Goal: Use online tool/utility

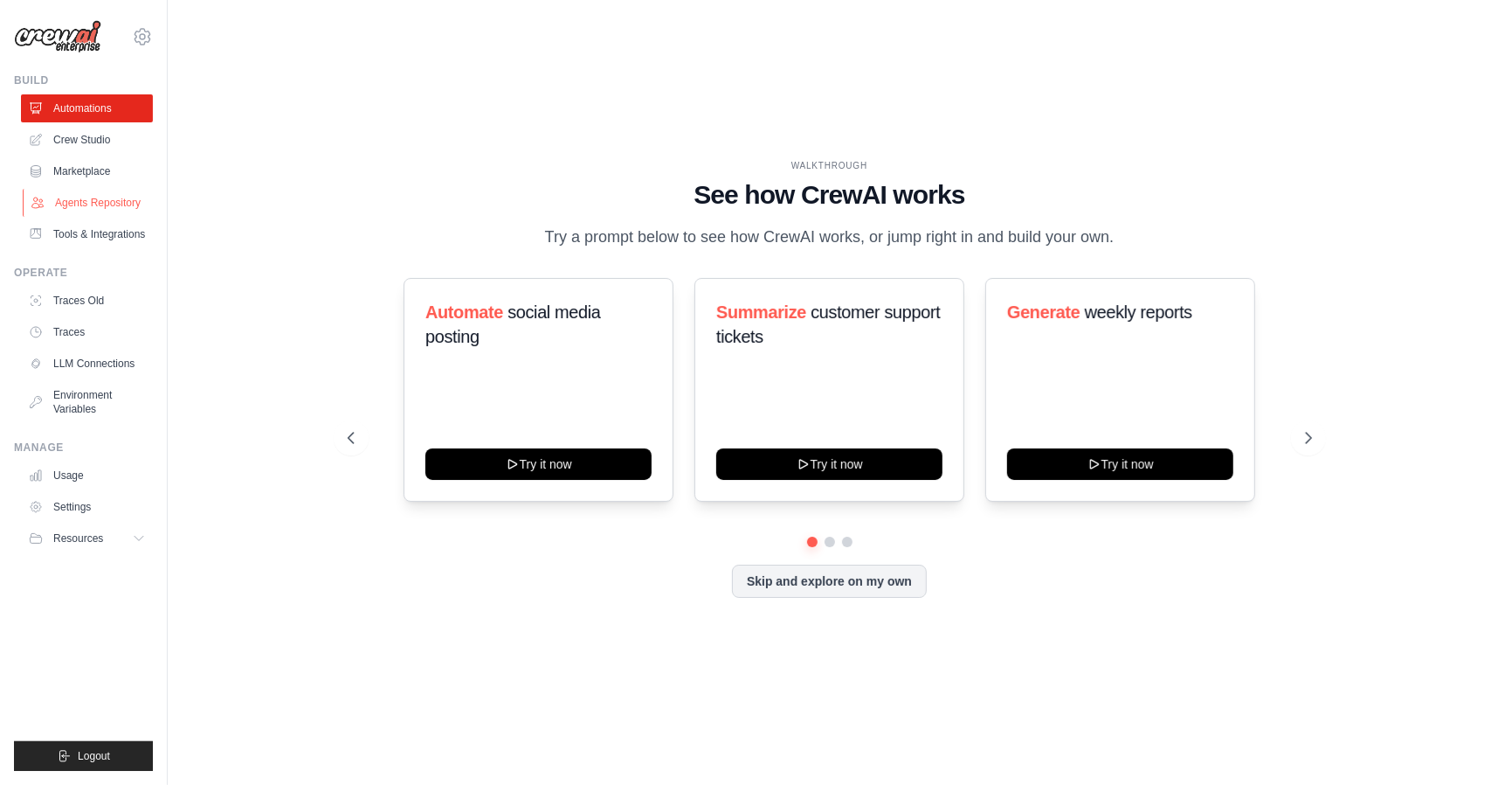
click at [101, 214] on link "Agents Repository" at bounding box center [89, 203] width 132 height 28
click at [72, 354] on link "LLM Connections" at bounding box center [89, 363] width 132 height 28
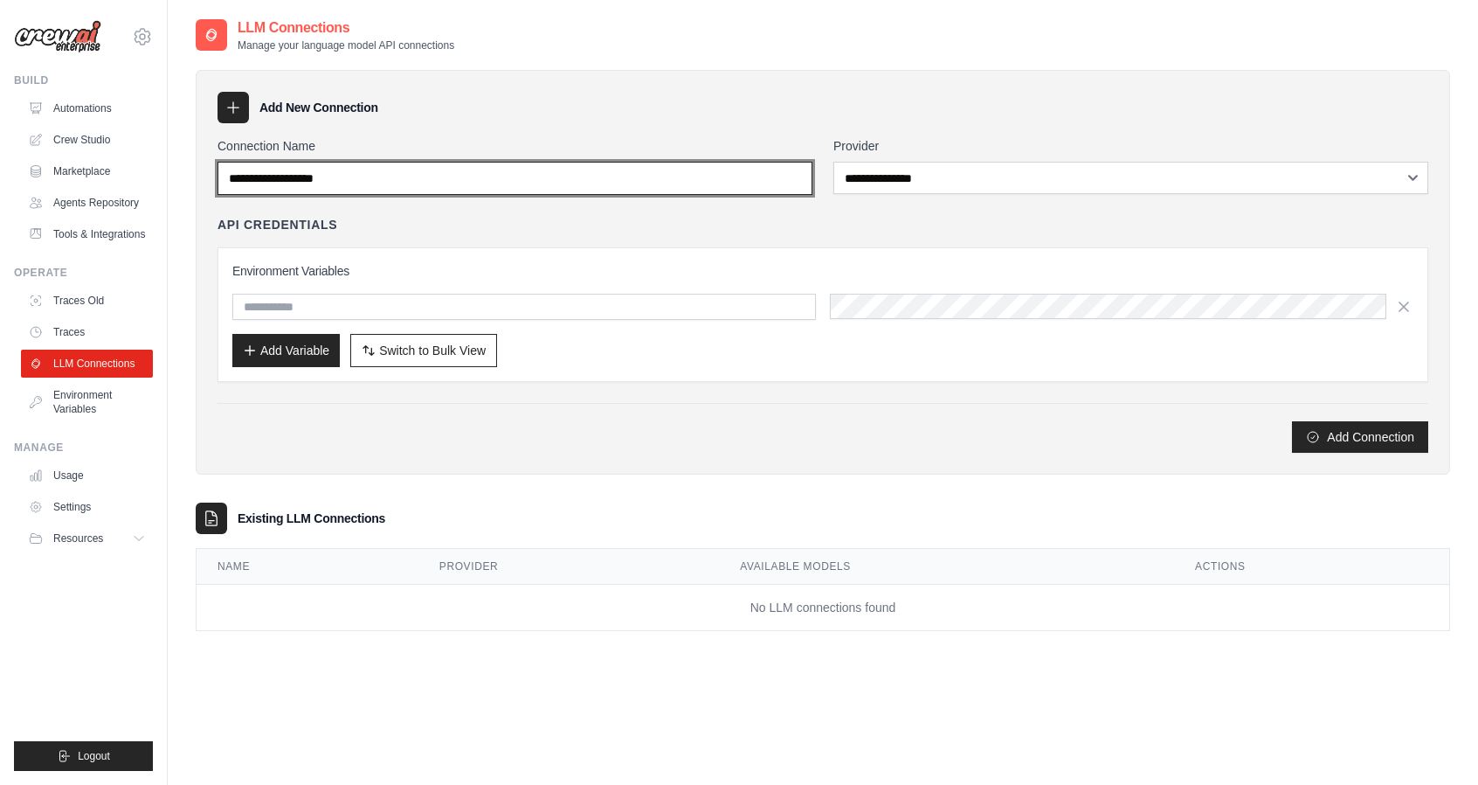
click at [329, 186] on input "Connection Name" at bounding box center [515, 178] width 595 height 33
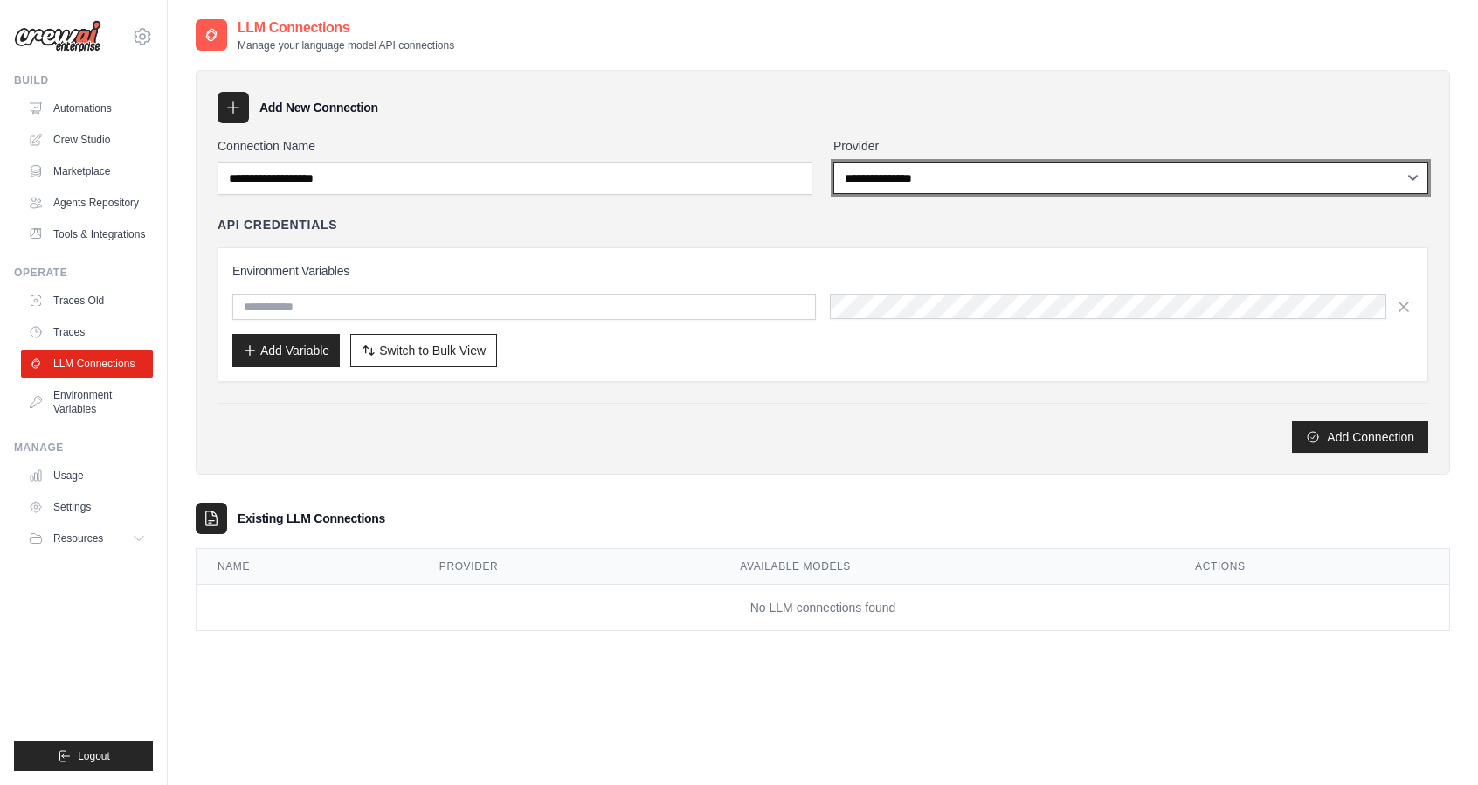
click at [879, 187] on select "**********" at bounding box center [1131, 178] width 595 height 32
select select "******"
click at [834, 162] on select "**********" at bounding box center [1131, 178] width 595 height 32
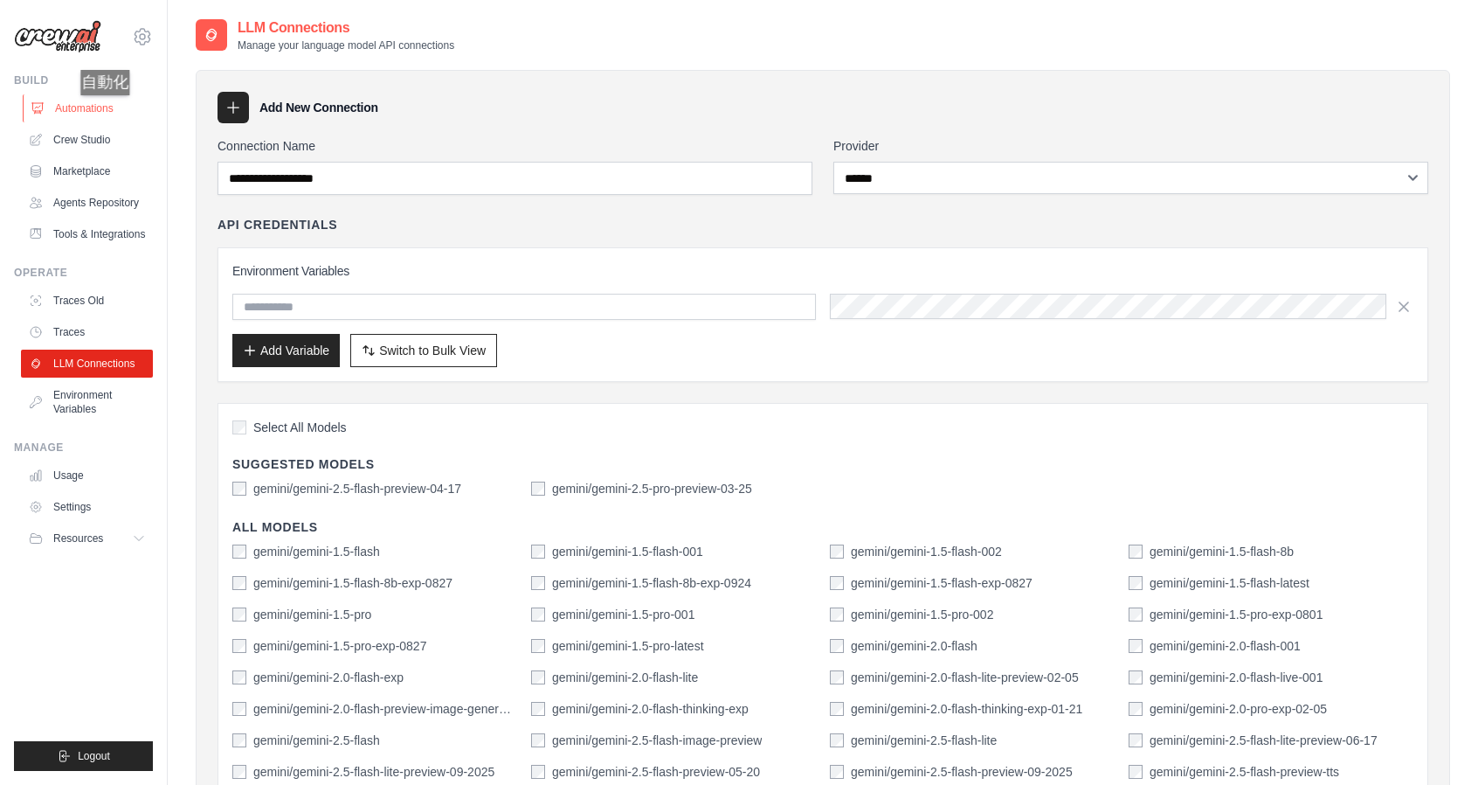
click at [113, 113] on link "Automations" at bounding box center [89, 108] width 132 height 28
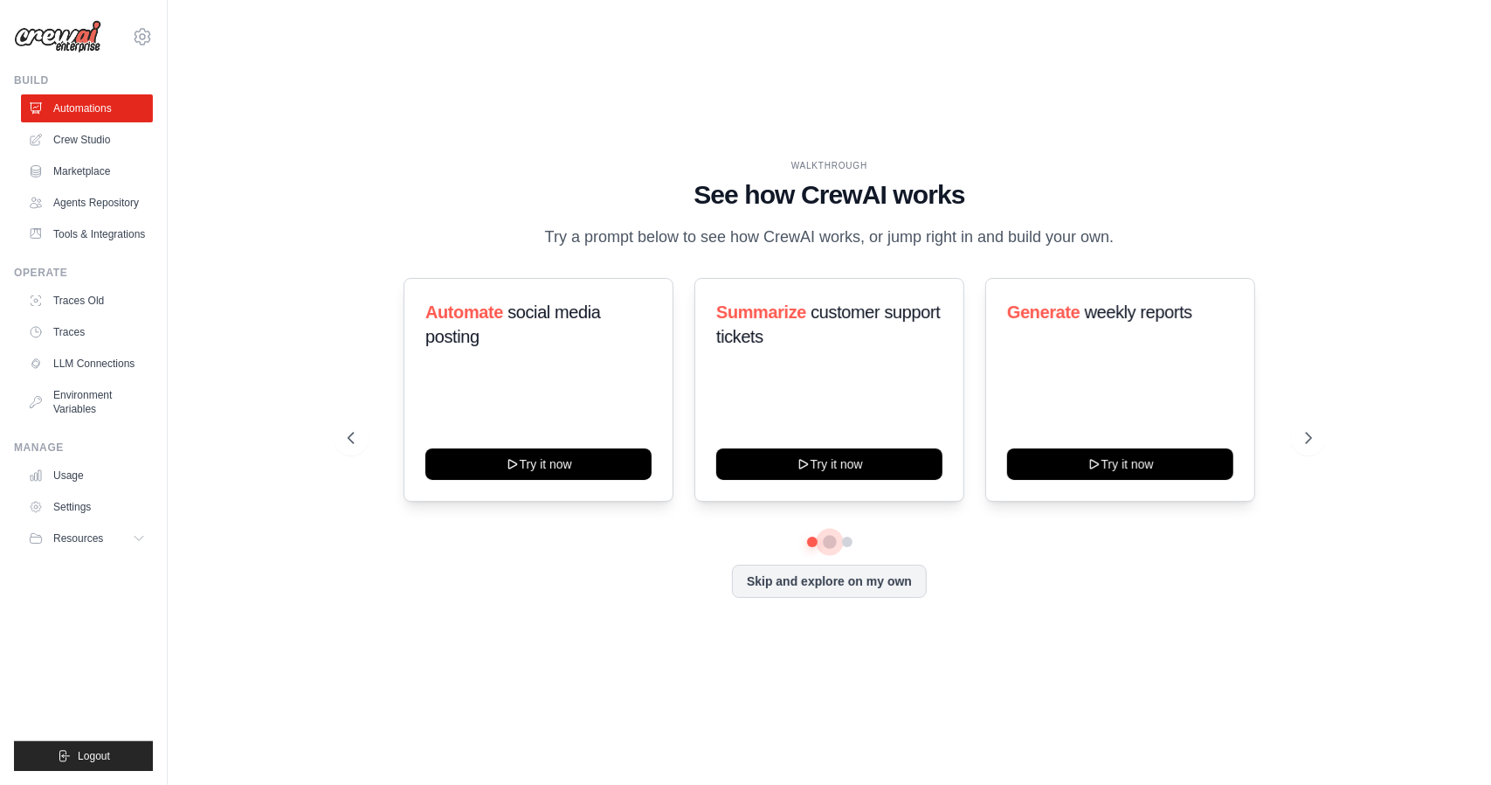
click at [830, 537] on button at bounding box center [830, 542] width 14 height 14
click at [1304, 432] on icon at bounding box center [1310, 437] width 17 height 17
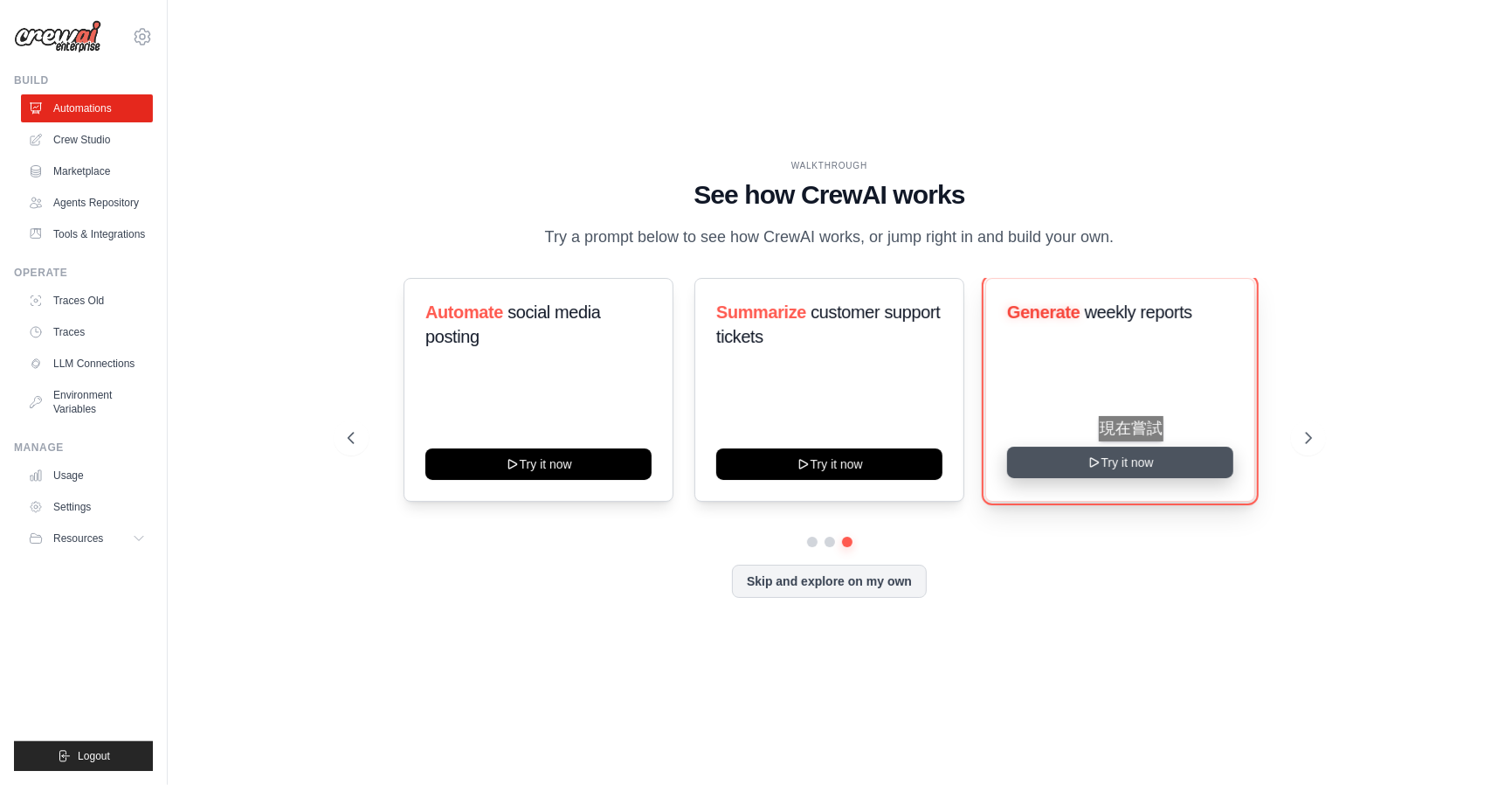
click at [1139, 459] on button "Try it now" at bounding box center [1120, 461] width 226 height 31
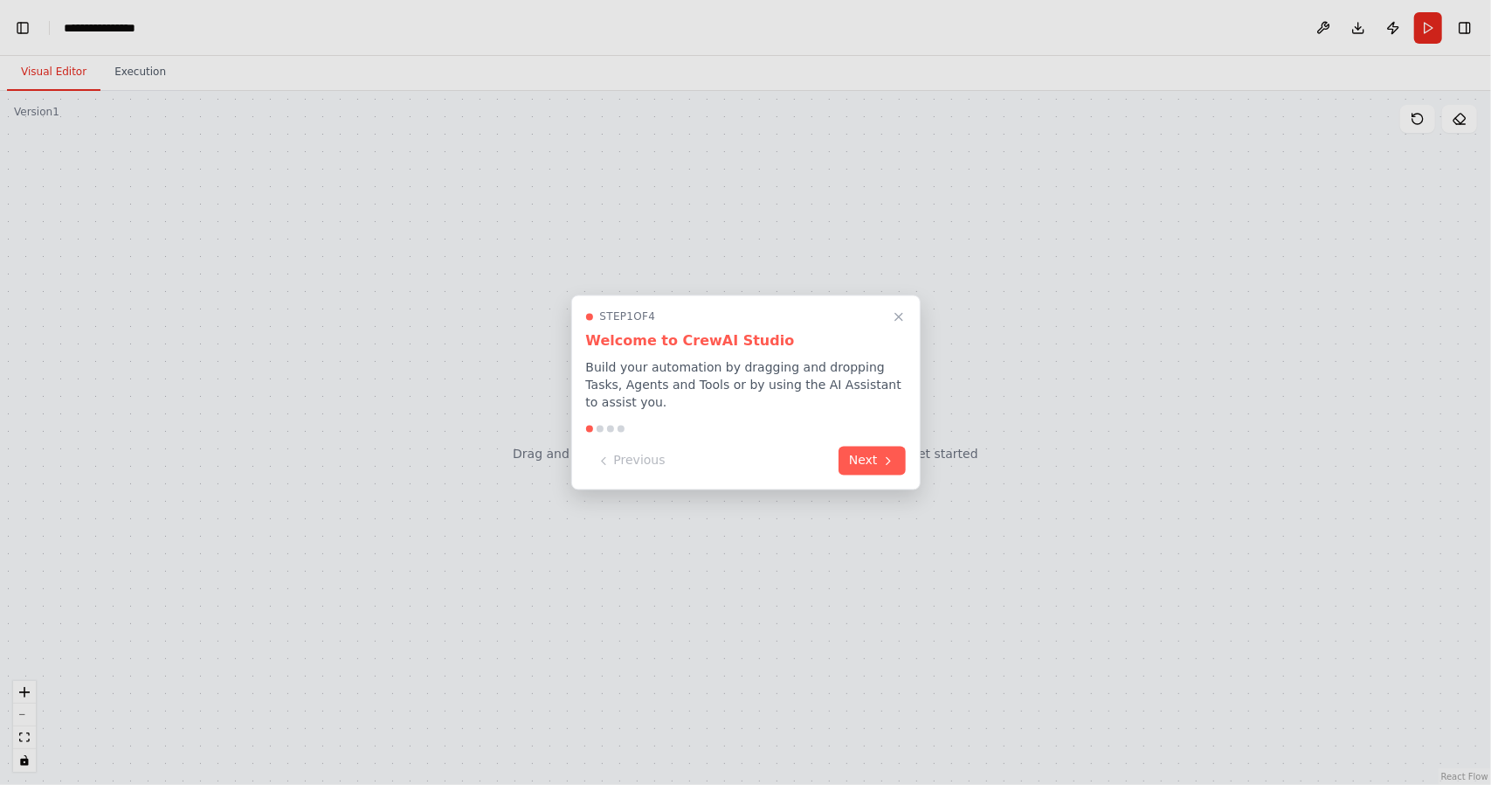
scroll to position [2487, 0]
click at [871, 450] on button "Next" at bounding box center [872, 459] width 67 height 29
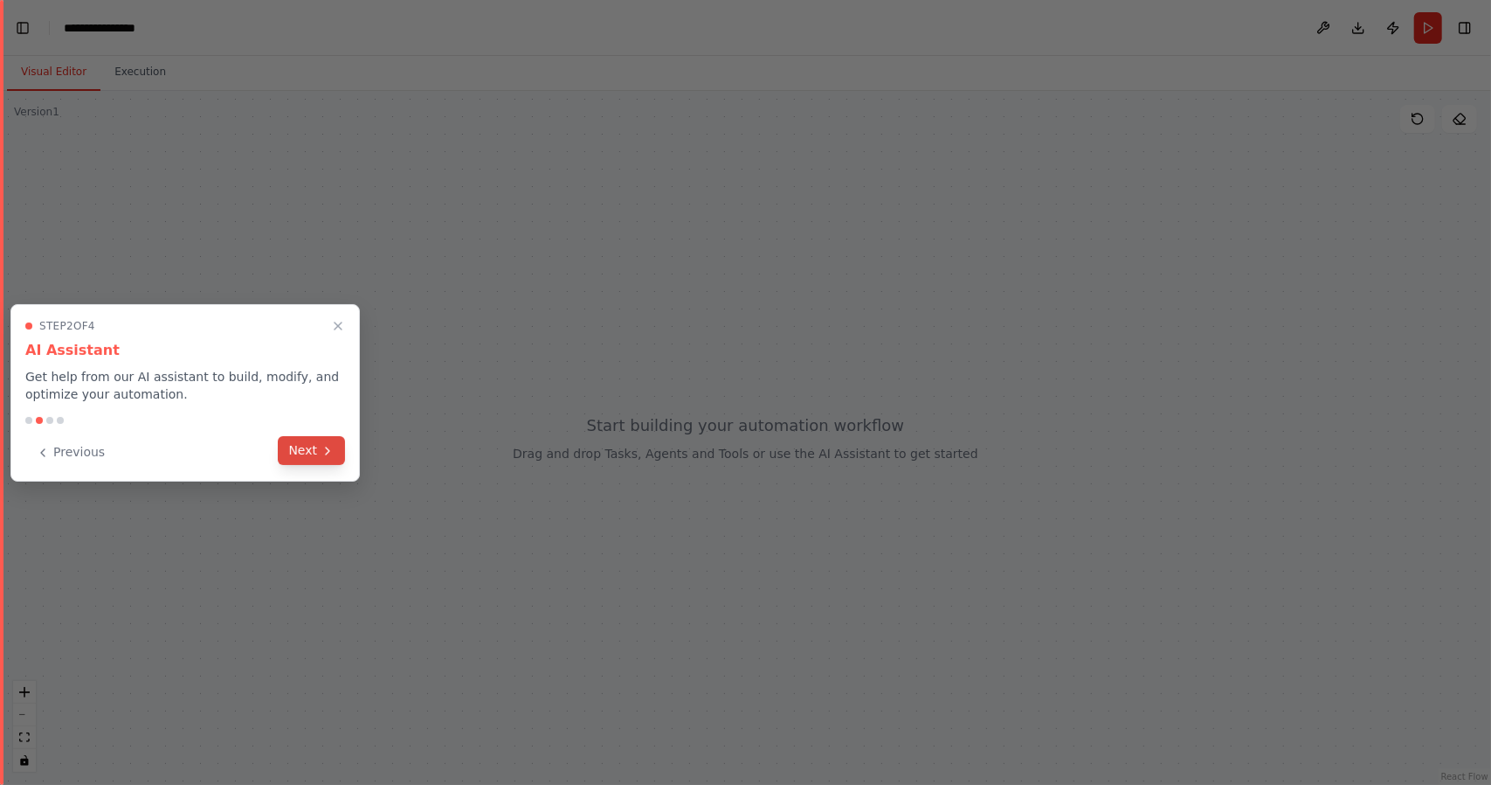
click at [322, 453] on icon at bounding box center [328, 451] width 14 height 14
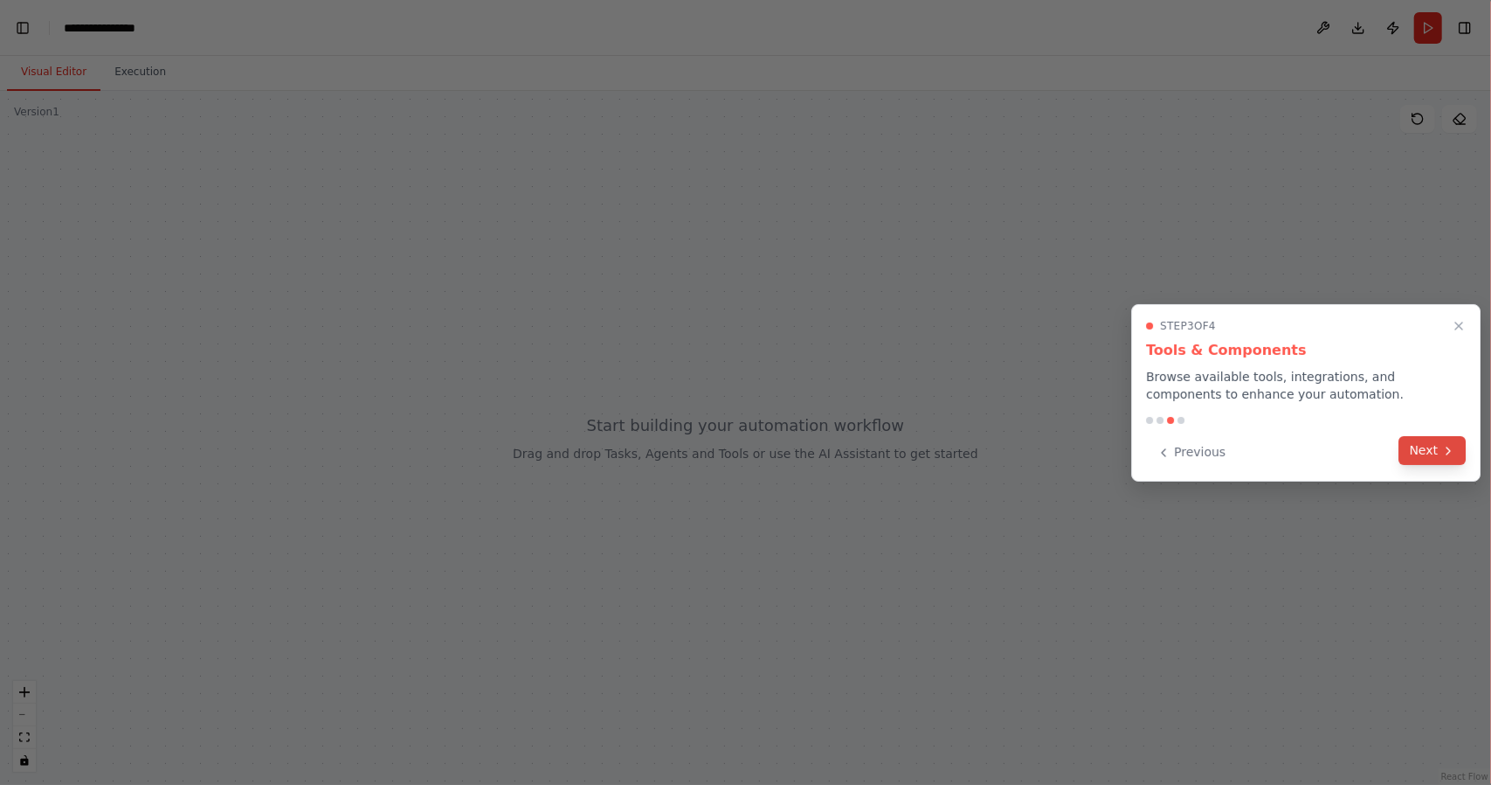
scroll to position [4923, 0]
click at [1426, 452] on button "Next" at bounding box center [1433, 450] width 67 height 29
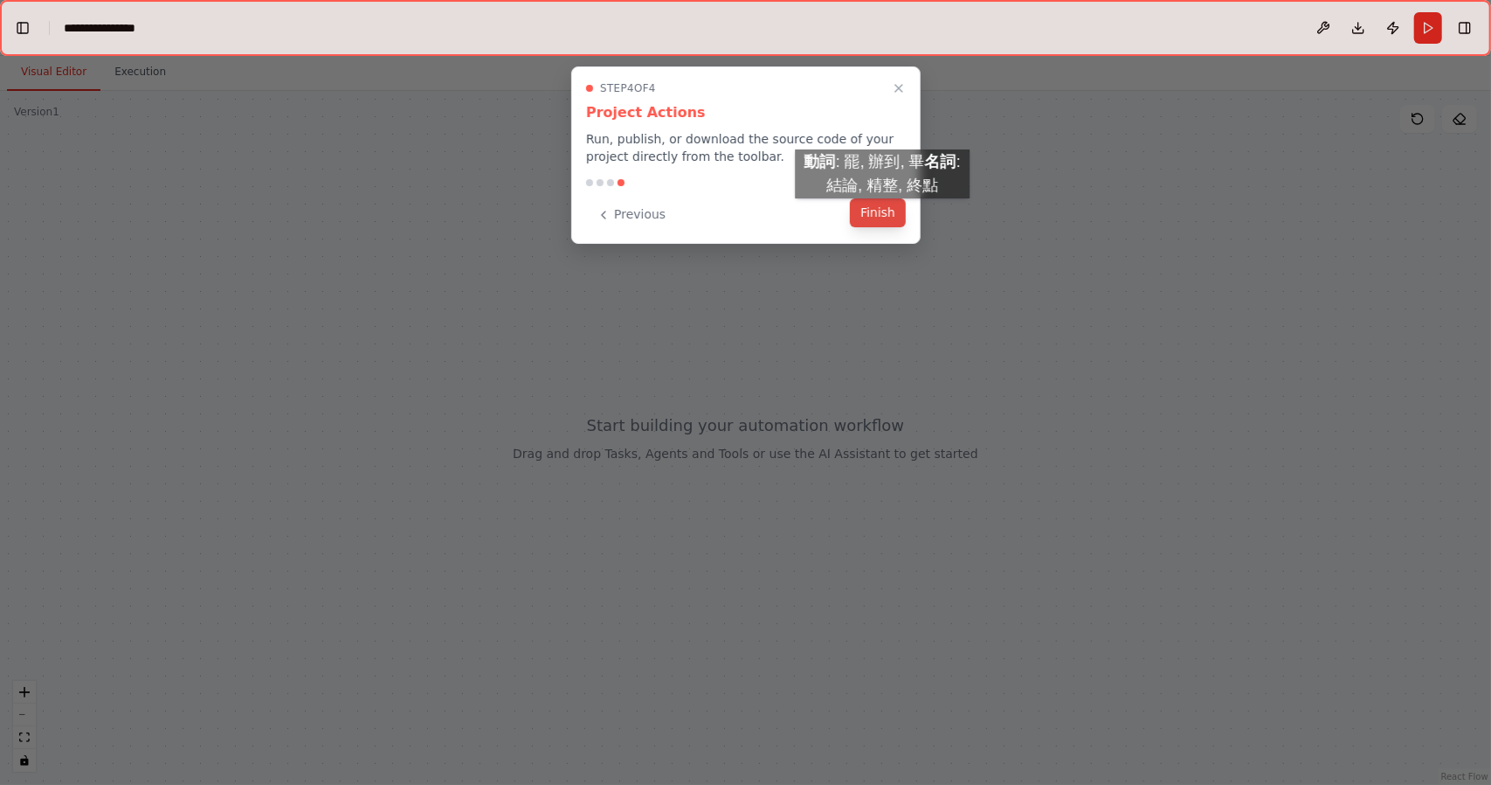
scroll to position [6460, 0]
click at [878, 216] on button "Finish" at bounding box center [878, 212] width 56 height 29
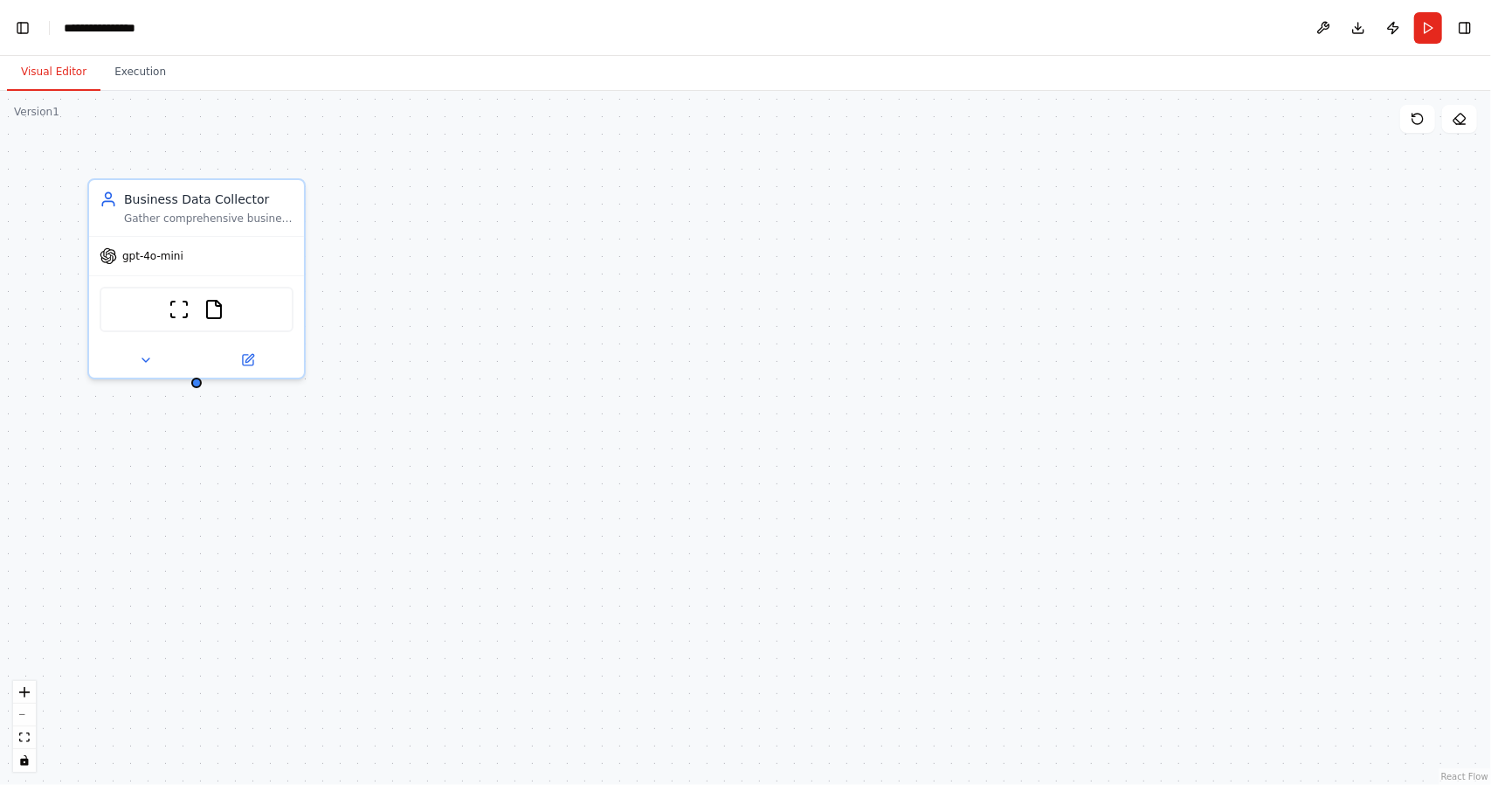
scroll to position [9924, 0]
click at [180, 265] on div "gpt-4o-mini" at bounding box center [196, 252] width 215 height 38
click at [190, 321] on div "ScrapeWebsiteTool FileReadTool" at bounding box center [197, 305] width 194 height 45
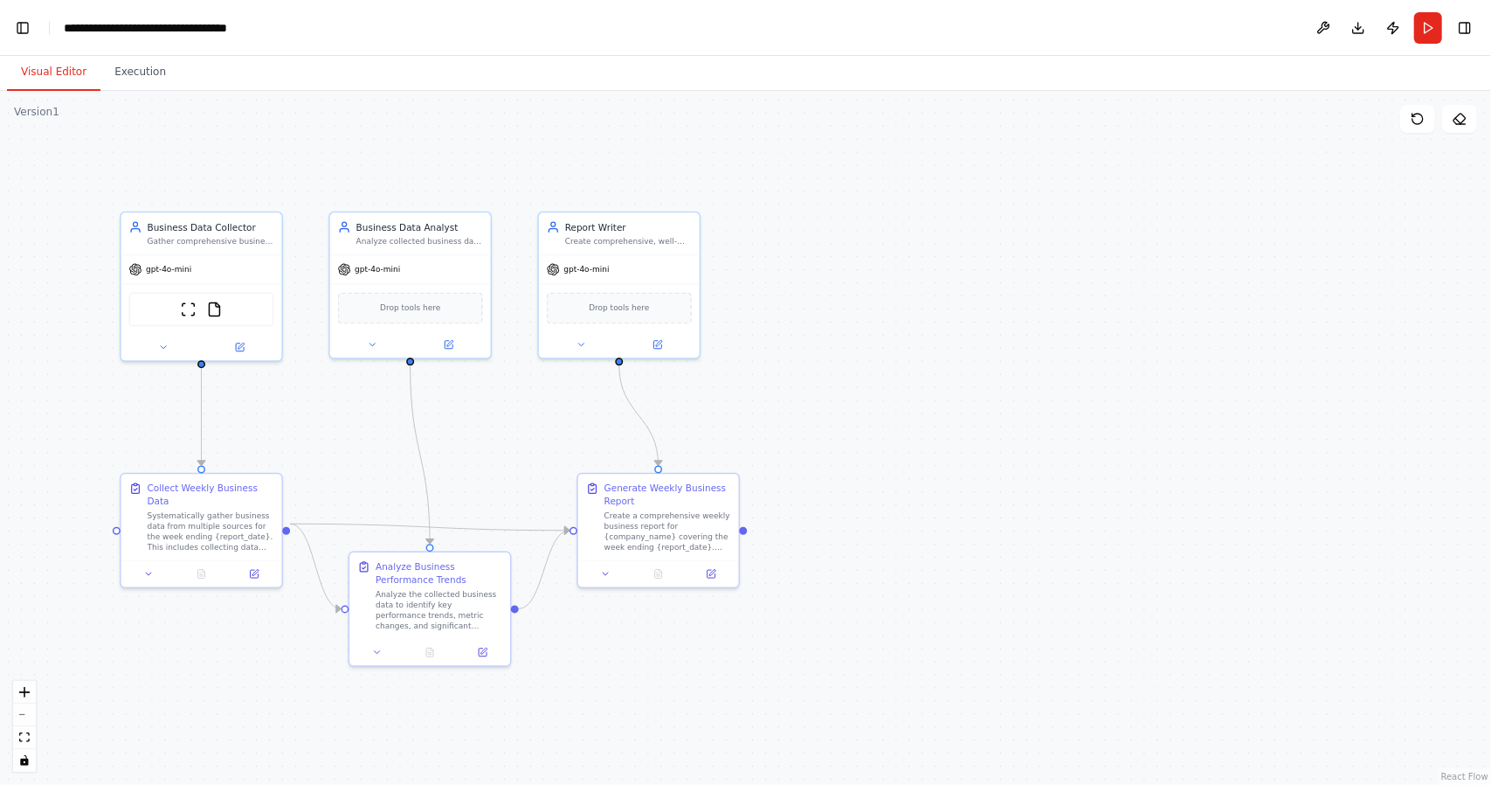
scroll to position [13342, 0]
drag, startPoint x: 234, startPoint y: 633, endPoint x: 455, endPoint y: 685, distance: 227.0
drag, startPoint x: 455, startPoint y: 685, endPoint x: 328, endPoint y: 206, distance: 495.5
drag, startPoint x: 328, startPoint y: 206, endPoint x: 266, endPoint y: 163, distance: 74.7
drag, startPoint x: 266, startPoint y: 163, endPoint x: 239, endPoint y: 352, distance: 190.7
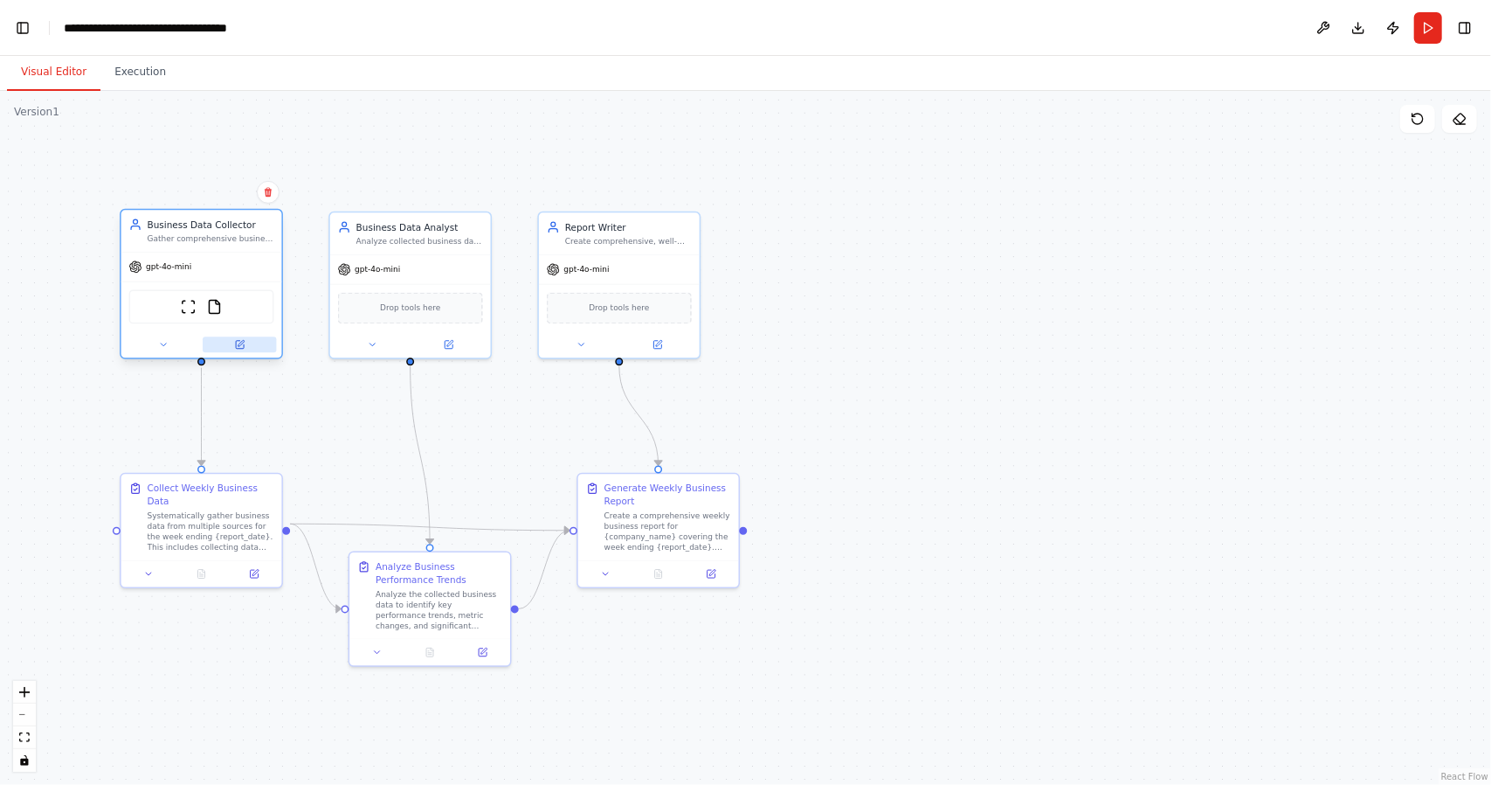
click at [239, 352] on div at bounding box center [201, 344] width 161 height 26
click at [245, 340] on icon at bounding box center [239, 344] width 10 height 10
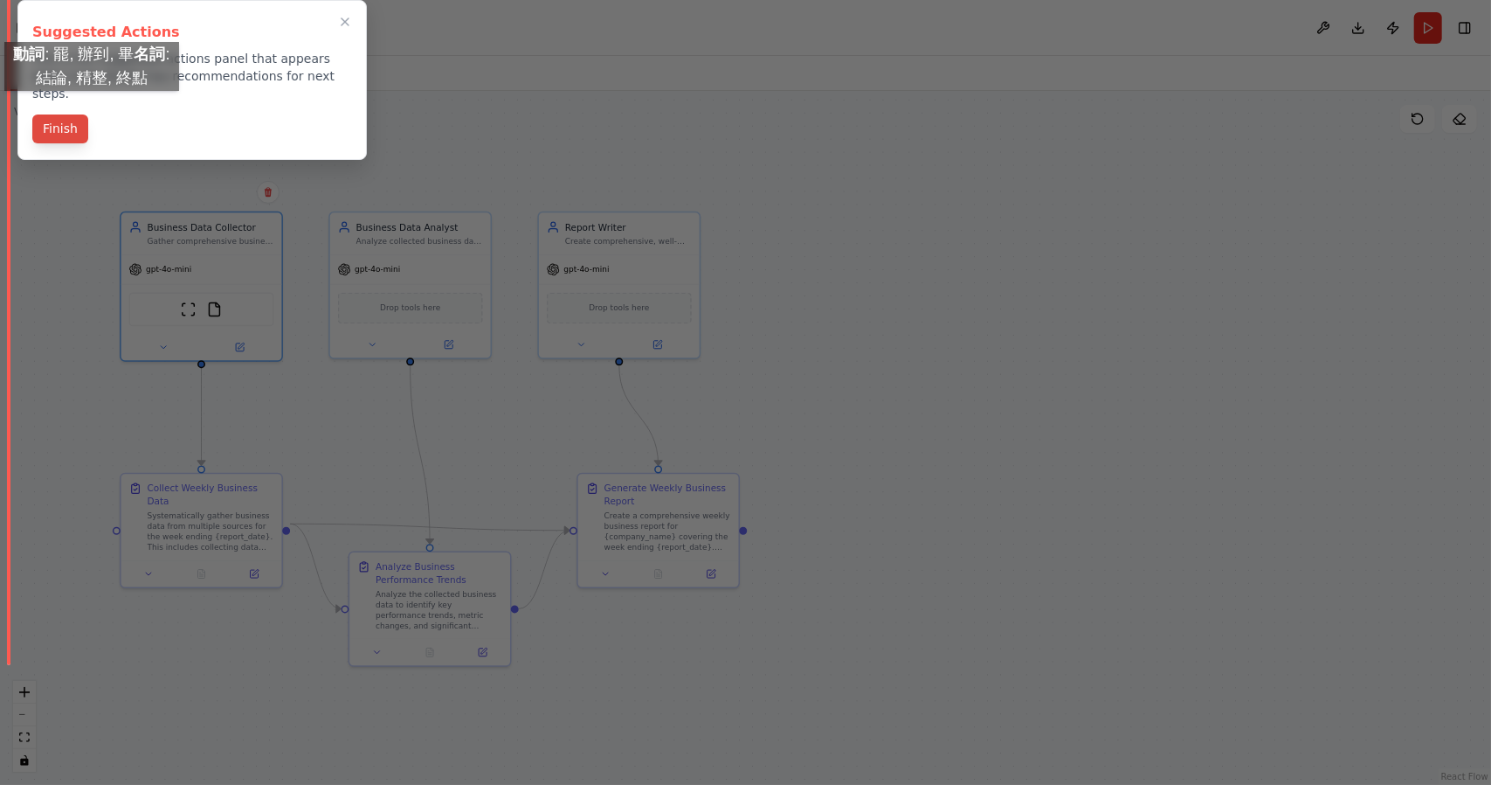
click at [48, 114] on button "Finish" at bounding box center [60, 128] width 56 height 29
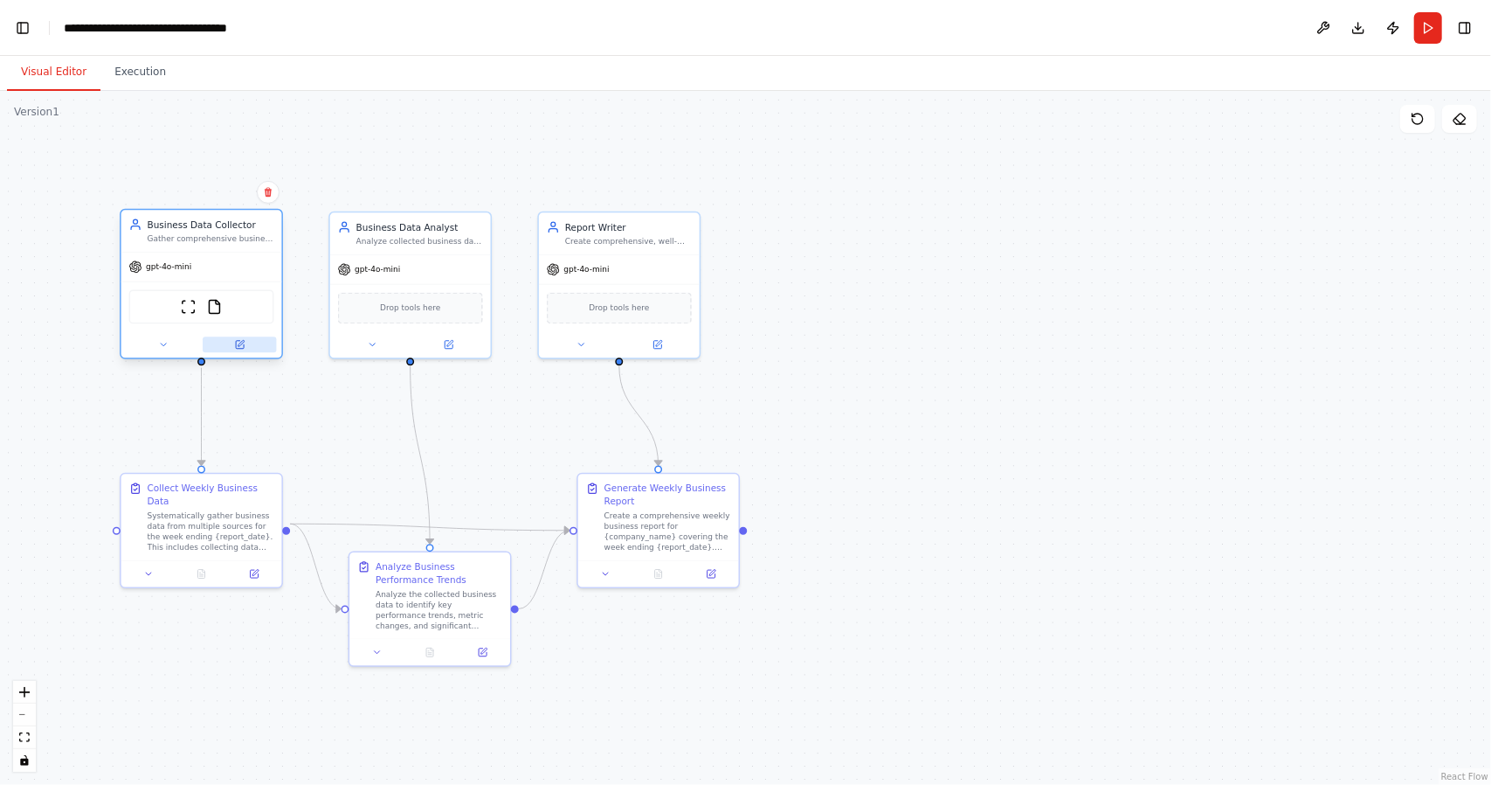
click at [239, 347] on icon at bounding box center [240, 345] width 8 height 8
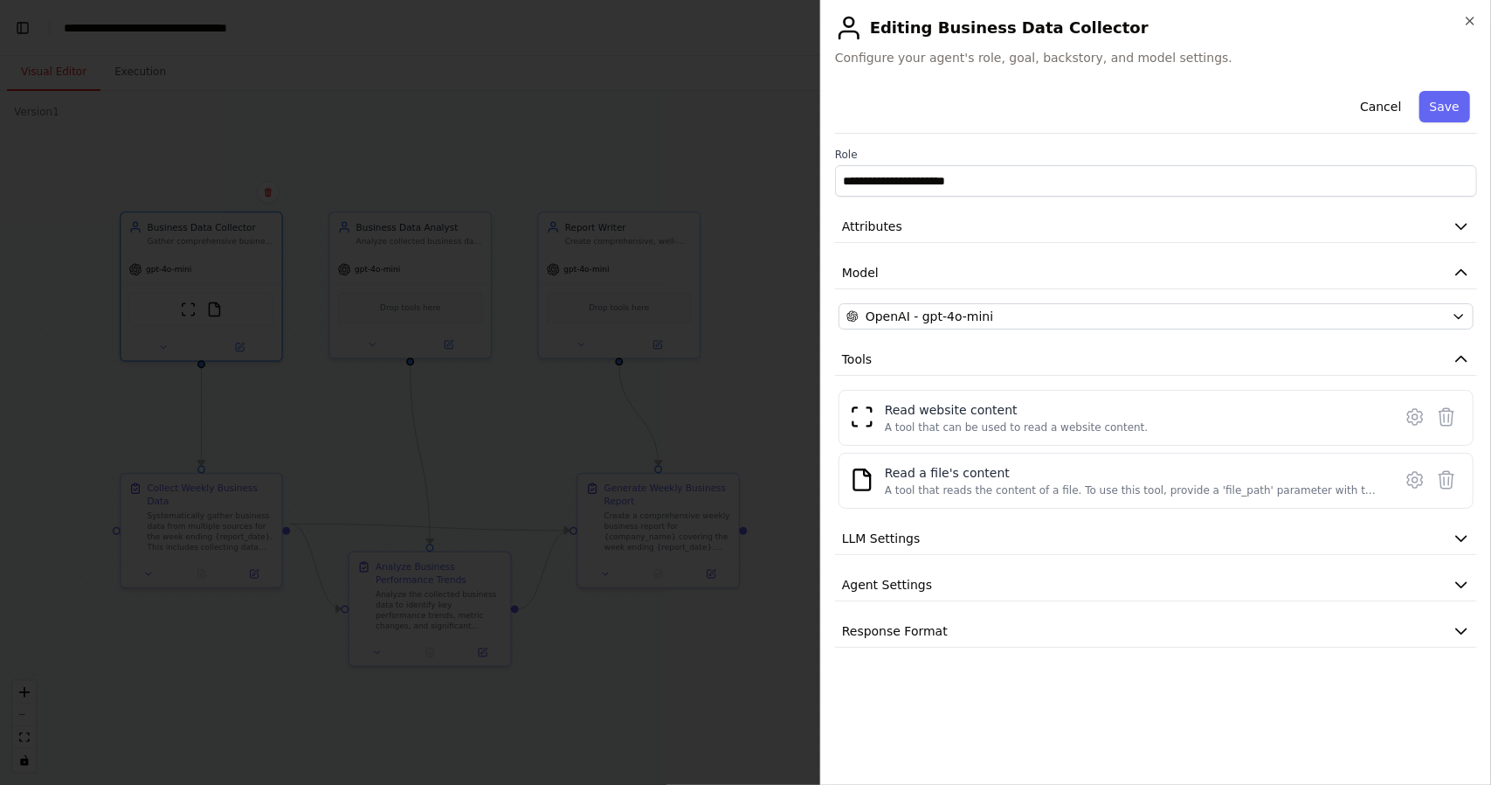
scroll to position [35825, 0]
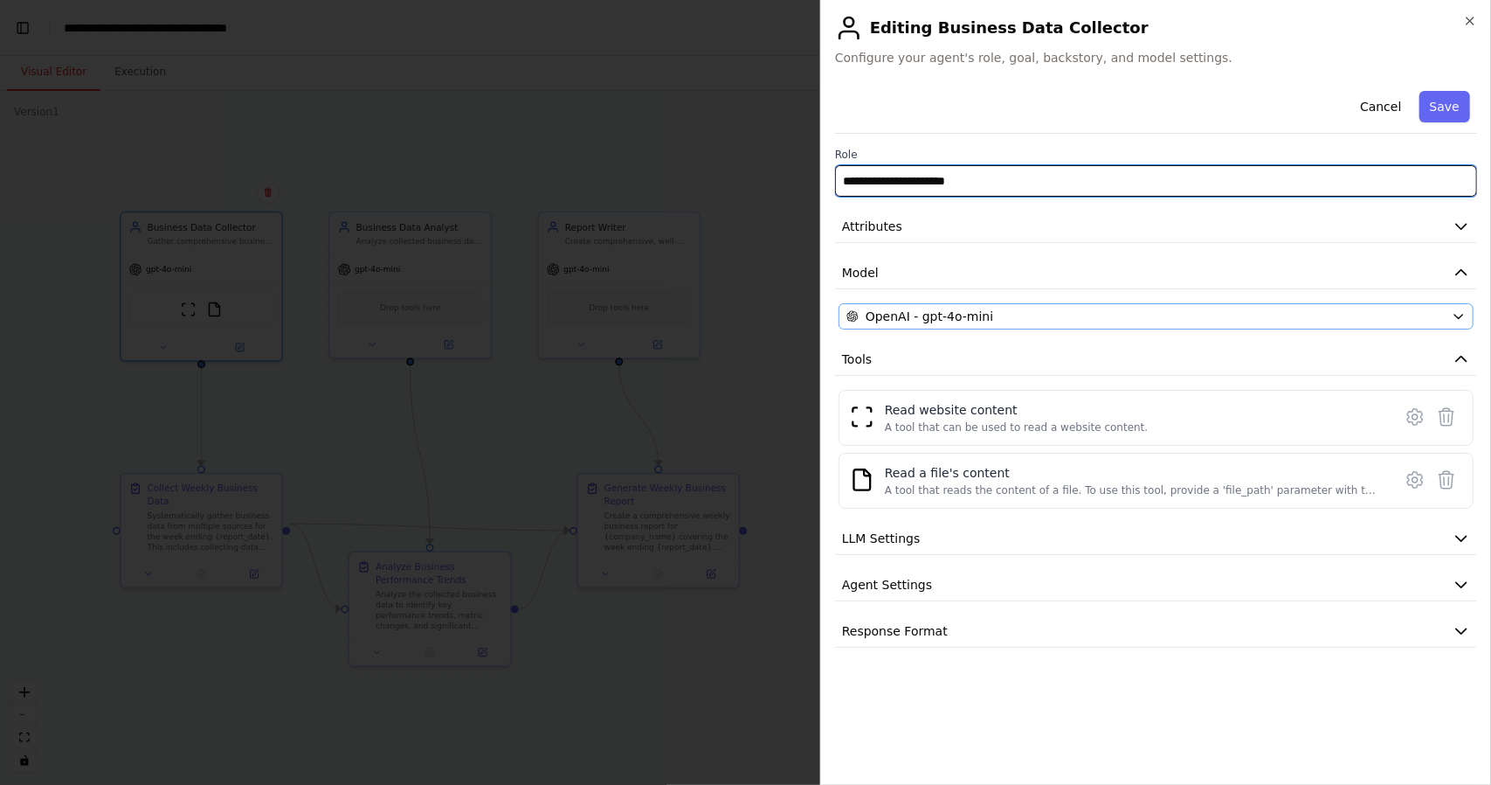
drag, startPoint x: 1086, startPoint y: 184, endPoint x: 1239, endPoint y: 313, distance: 199.7
click at [1239, 313] on div "**********" at bounding box center [1156, 366] width 642 height 564
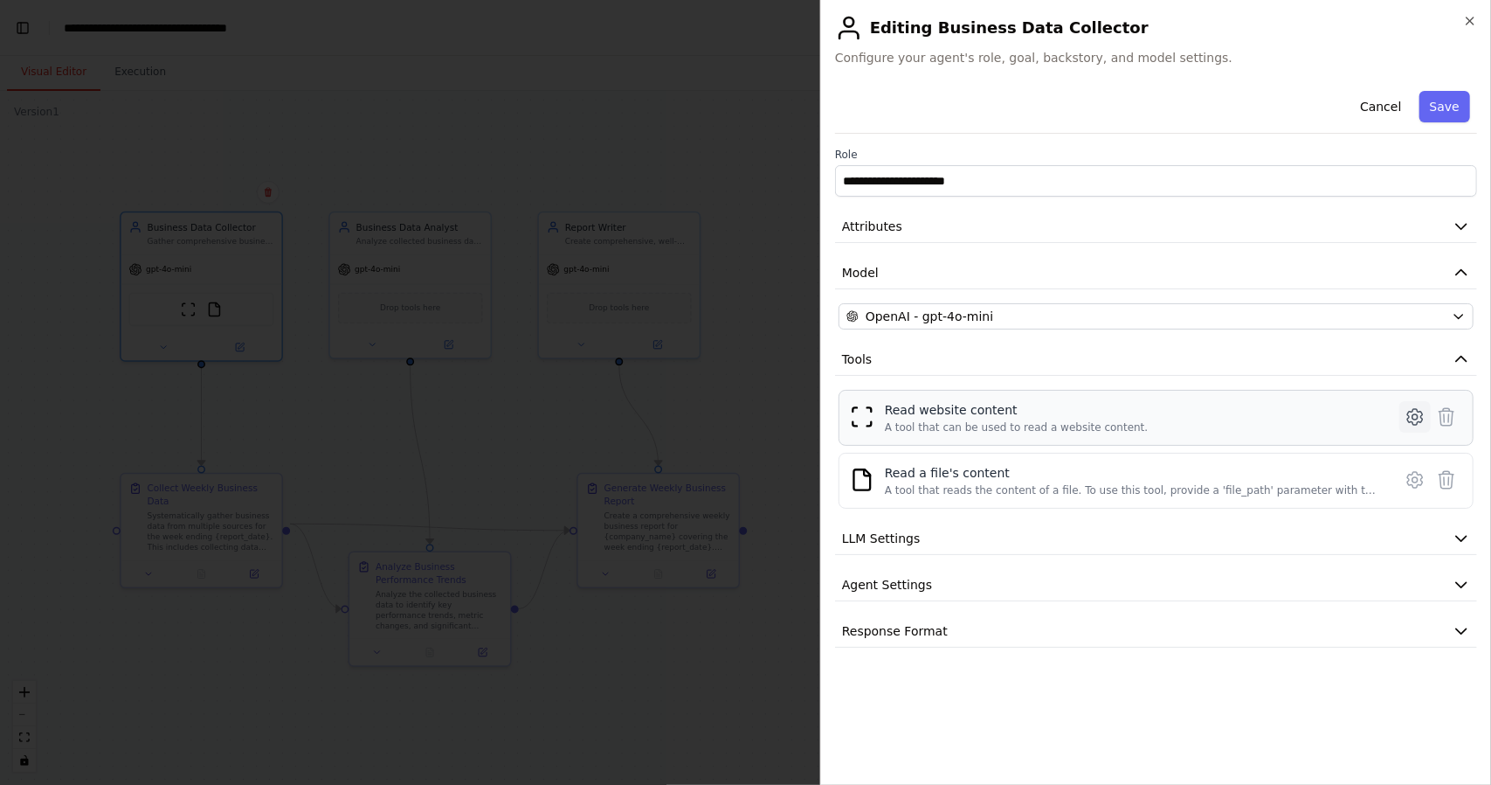
click at [1411, 413] on icon at bounding box center [1415, 416] width 21 height 21
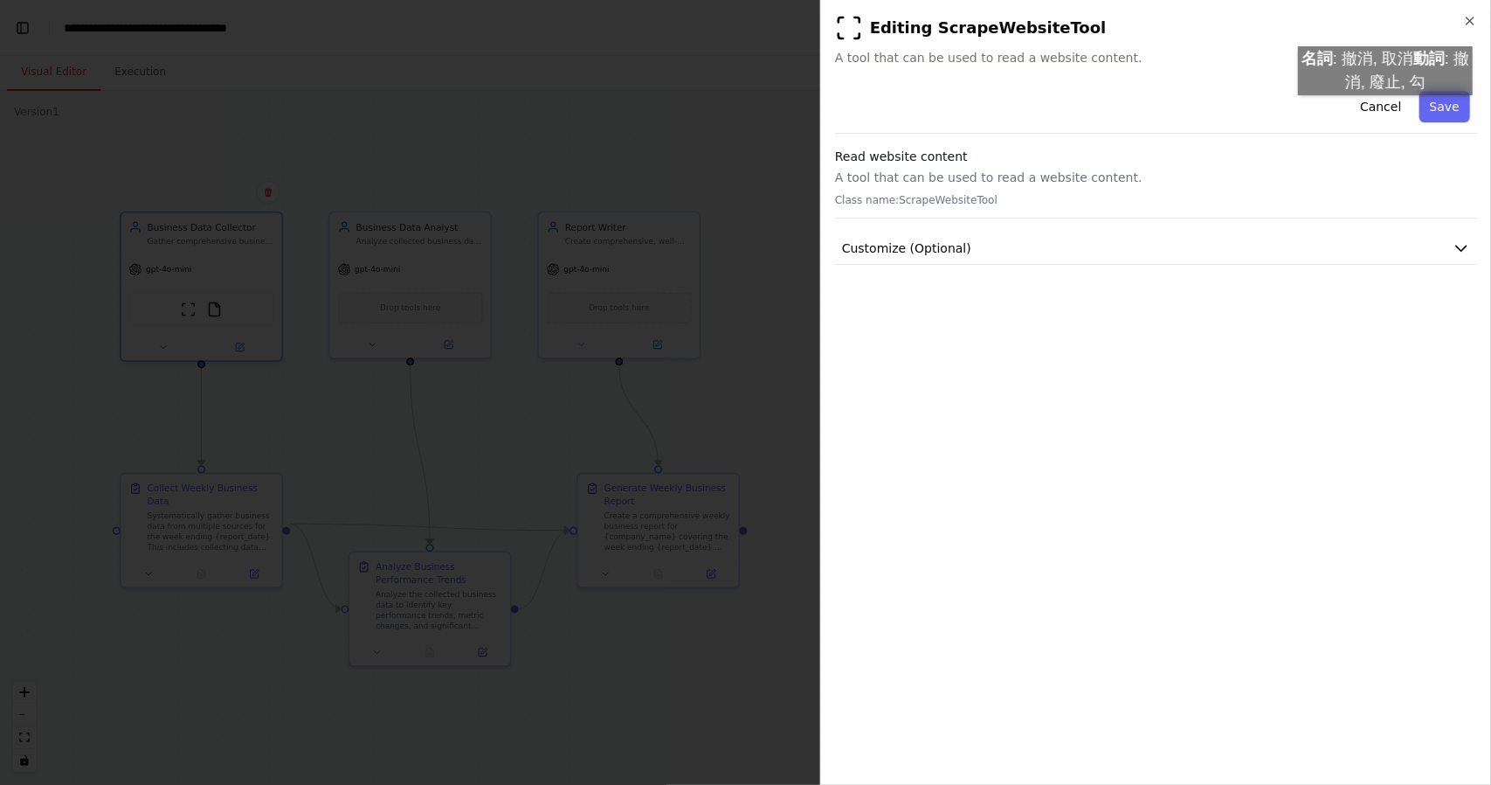
drag, startPoint x: 1373, startPoint y: 113, endPoint x: 1069, endPoint y: 370, distance: 398.0
click at [1069, 370] on div "**********" at bounding box center [1156, 427] width 642 height 687
click at [1065, 362] on div "**********" at bounding box center [1156, 427] width 642 height 687
click at [1408, 114] on button "Cancel" at bounding box center [1381, 106] width 62 height 31
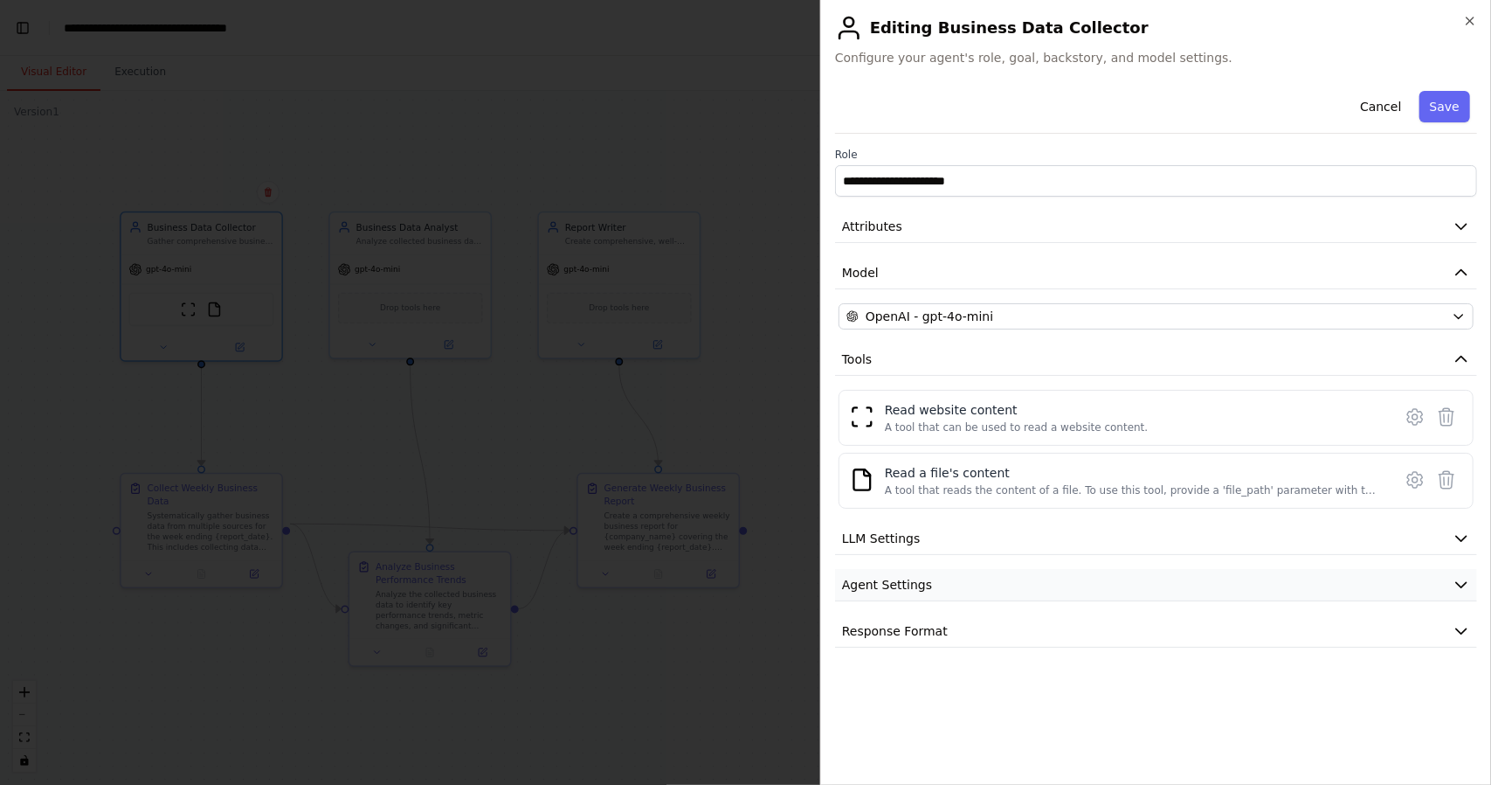
click at [917, 576] on span "Agent Settings" at bounding box center [887, 584] width 90 height 17
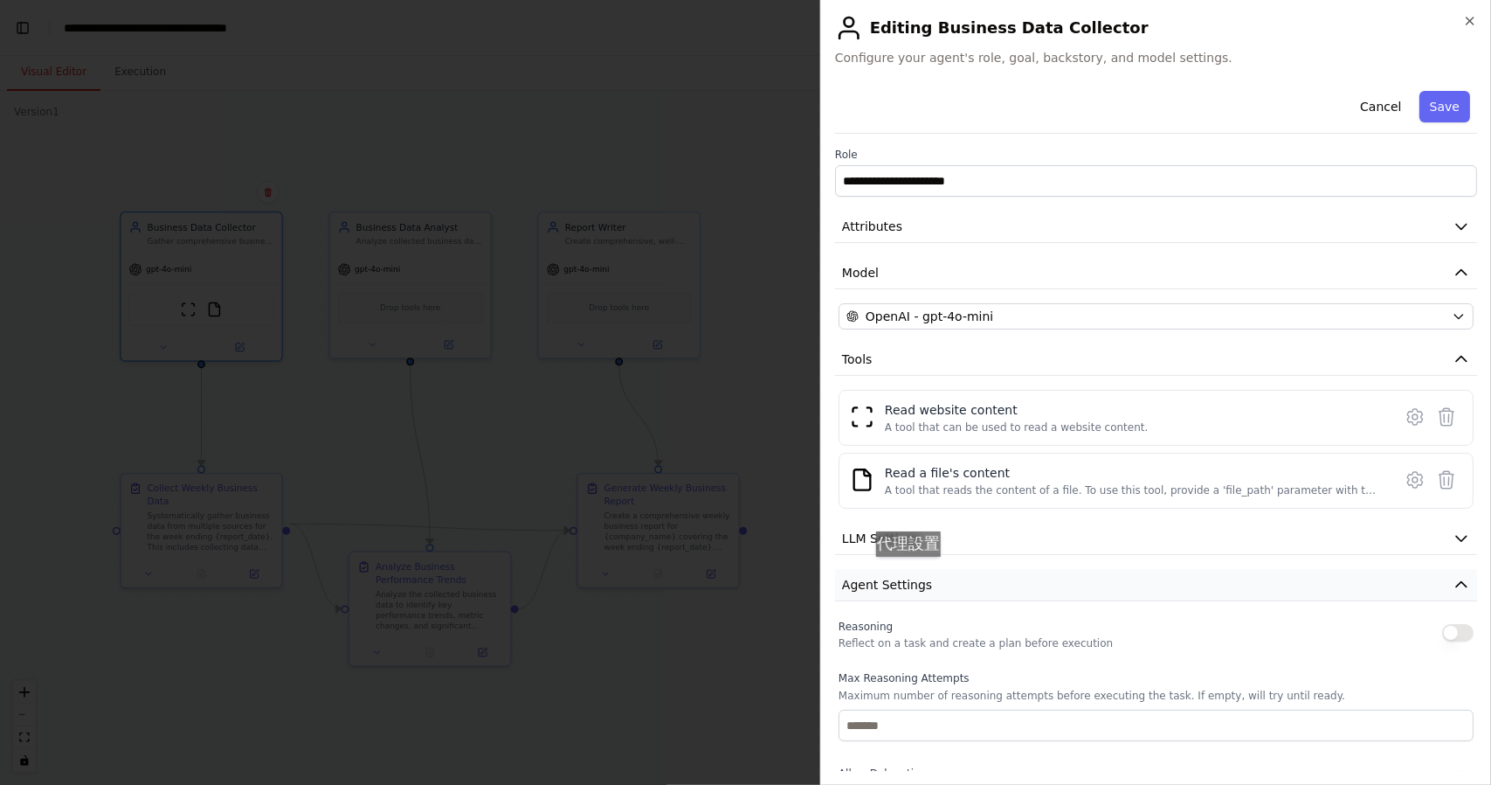
scroll to position [355, 0]
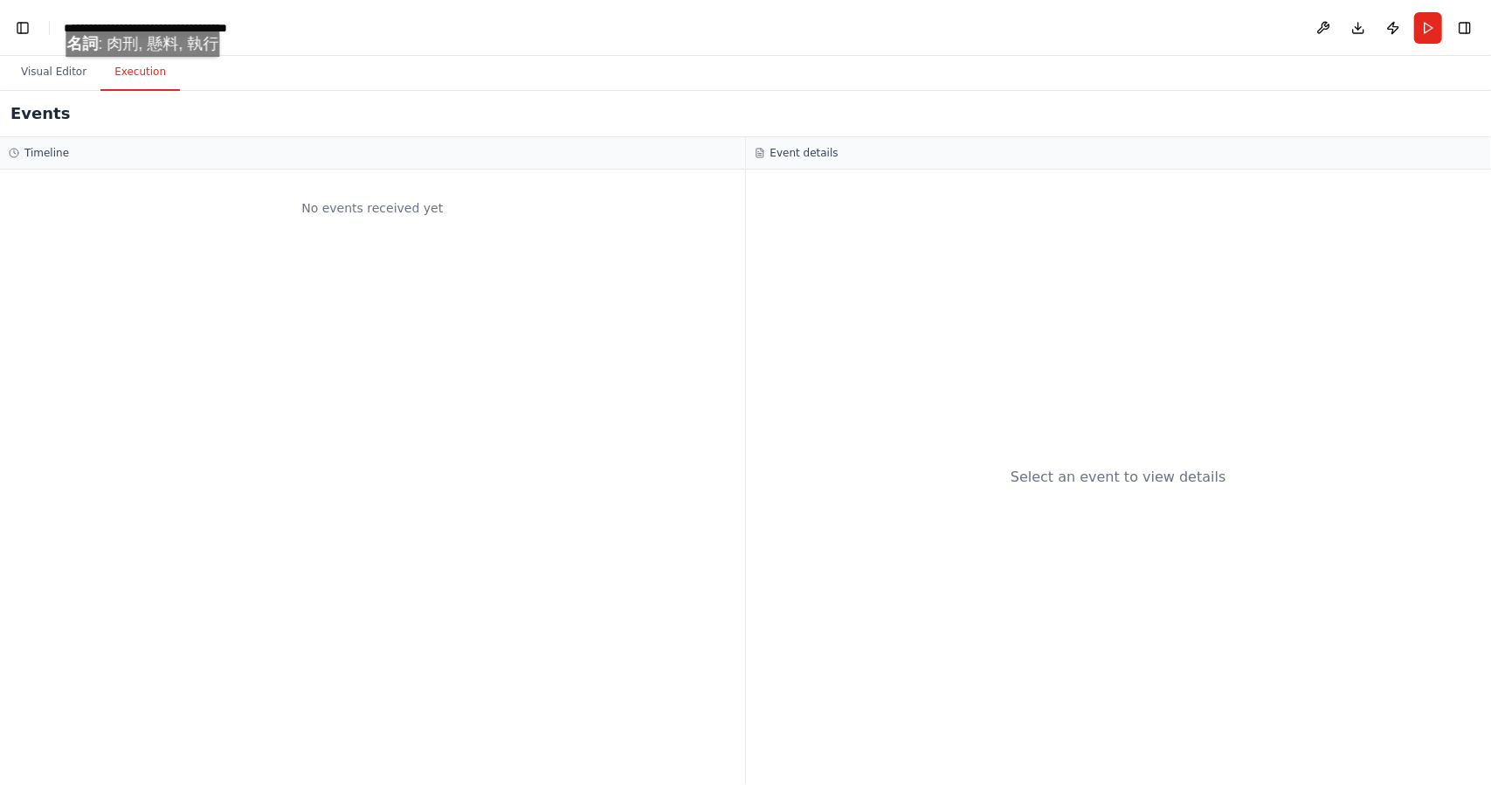
click at [149, 74] on button "Execution" at bounding box center [140, 72] width 80 height 37
click at [48, 71] on button "Visual Editor" at bounding box center [53, 72] width 93 height 37
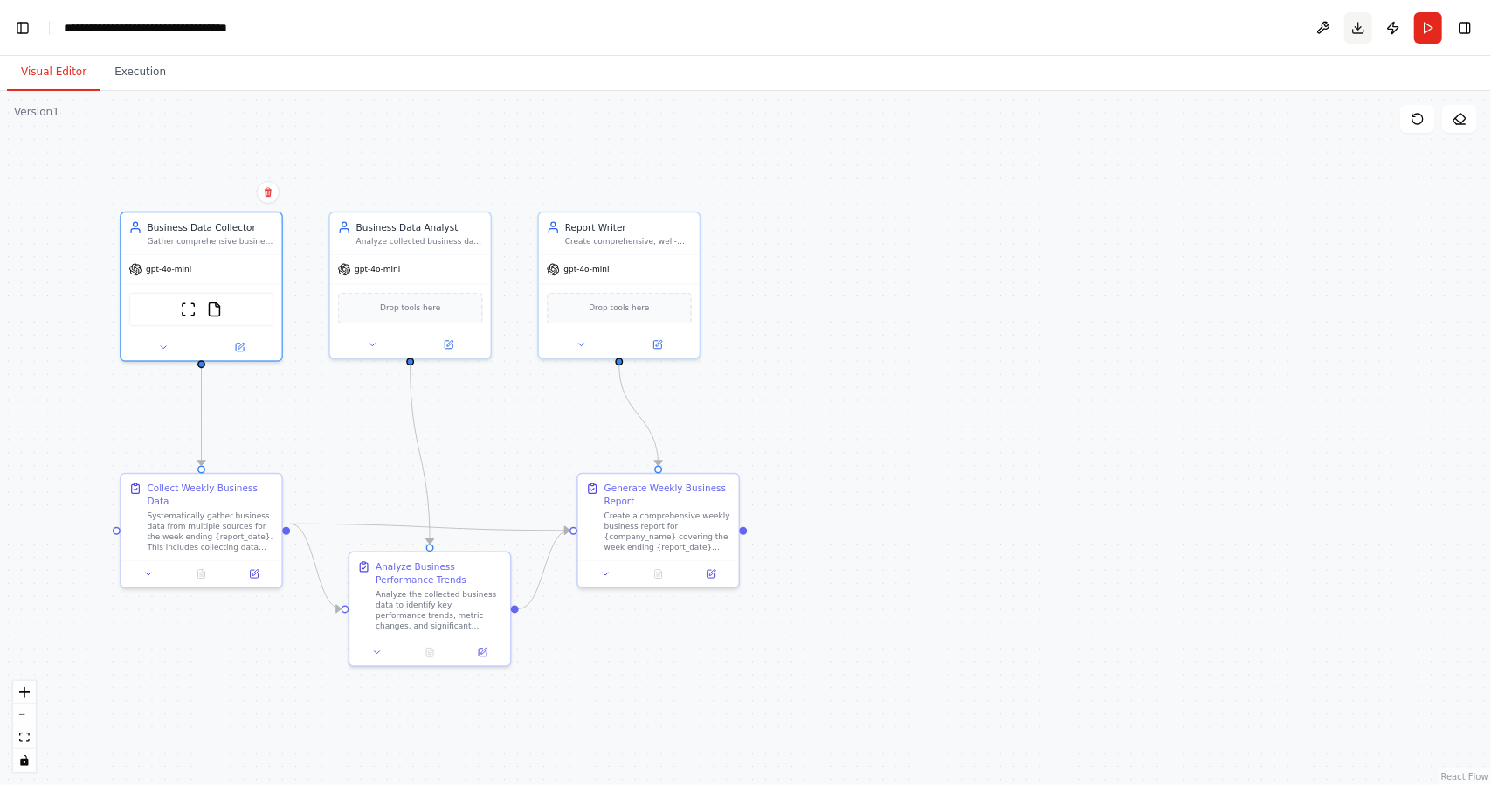
click at [1363, 38] on button "Download" at bounding box center [1359, 27] width 28 height 31
click at [233, 345] on button at bounding box center [239, 344] width 73 height 16
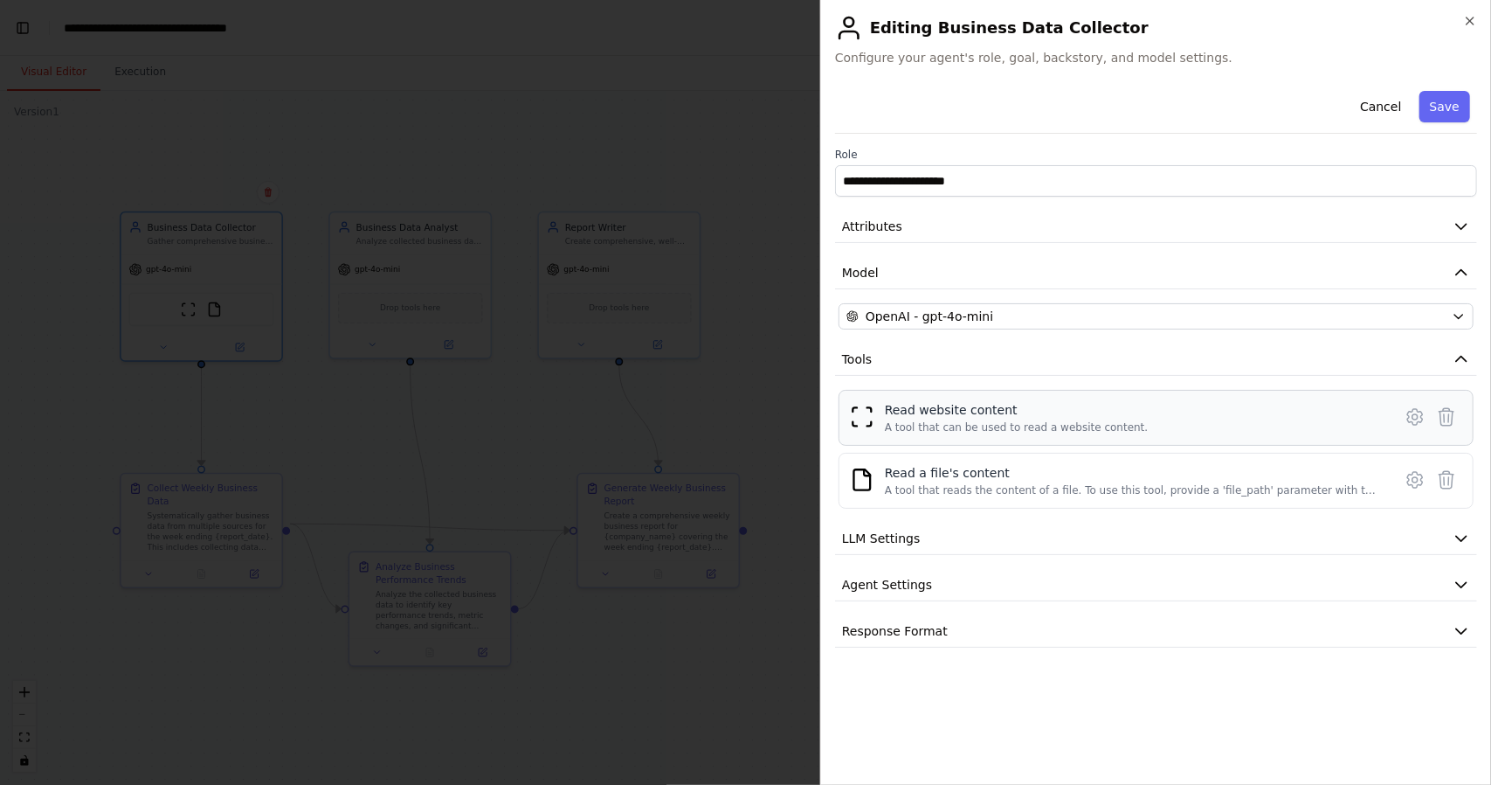
click at [863, 429] on div "Read website content A tool that can be used to read a website content." at bounding box center [1156, 417] width 612 height 33
click at [1408, 411] on icon at bounding box center [1415, 417] width 15 height 16
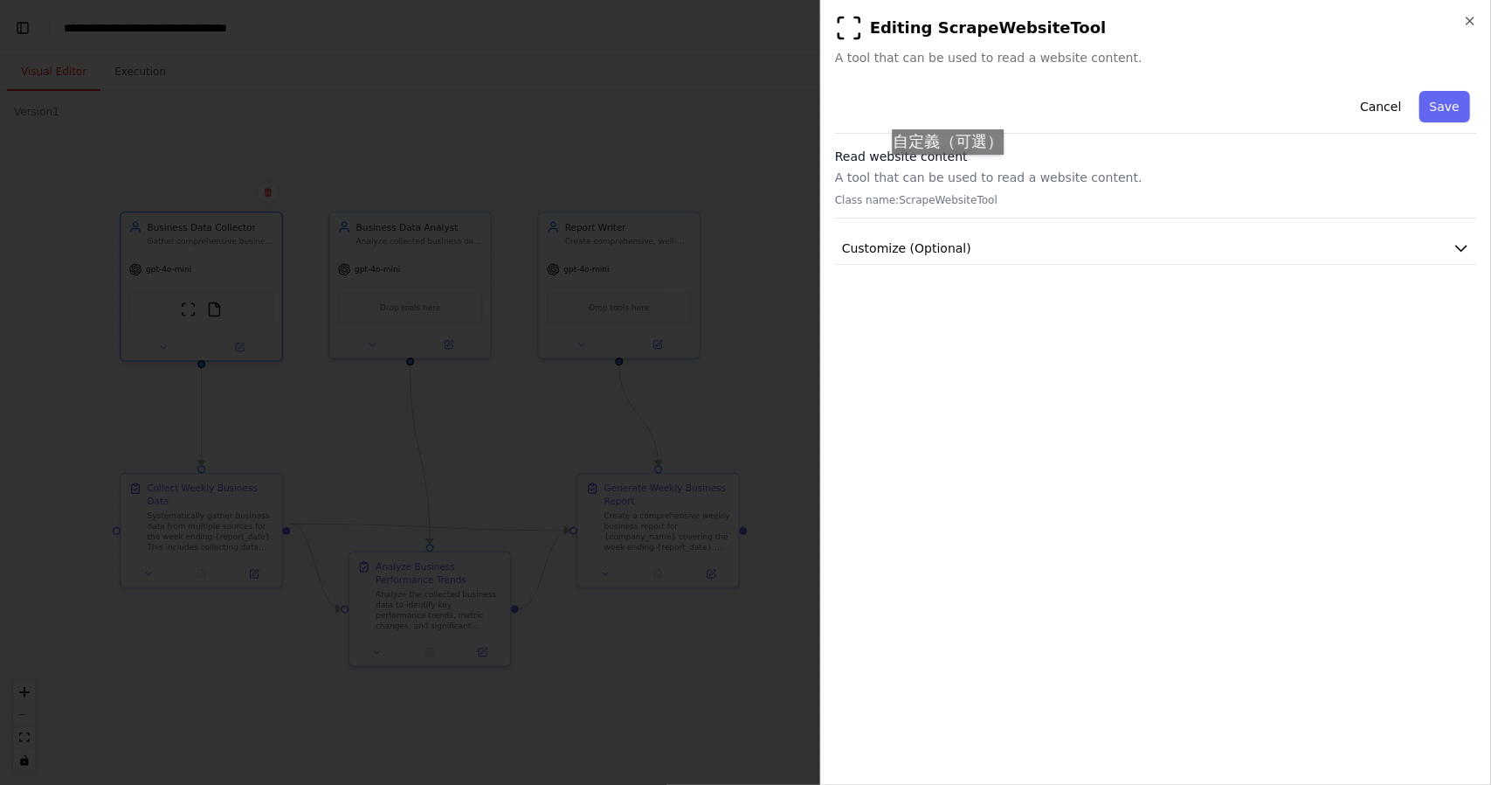
click at [956, 172] on p "A tool that can be used to read a website content." at bounding box center [1156, 177] width 642 height 17
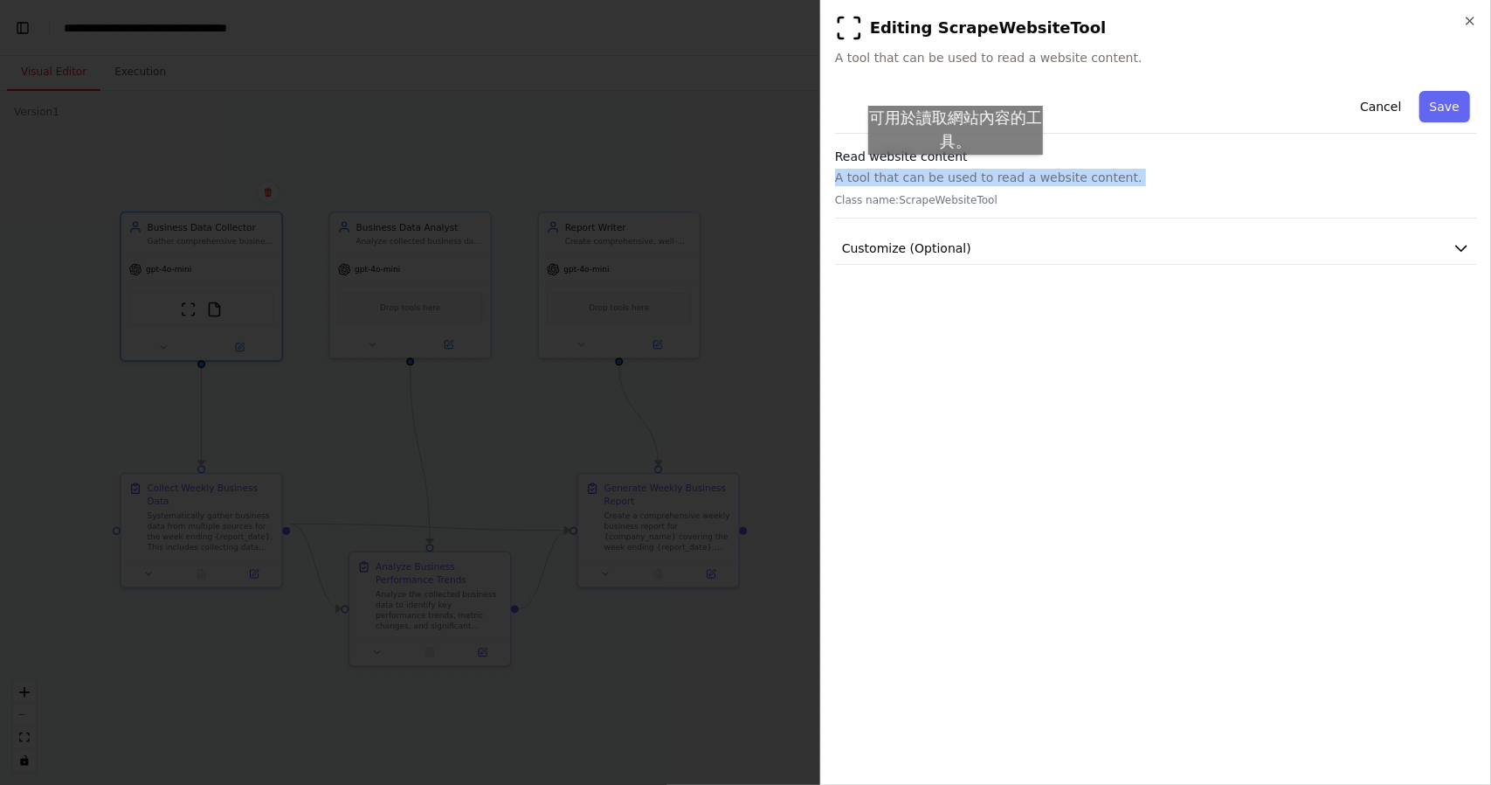
click at [956, 172] on p "A tool that can be used to read a website content." at bounding box center [1156, 177] width 642 height 17
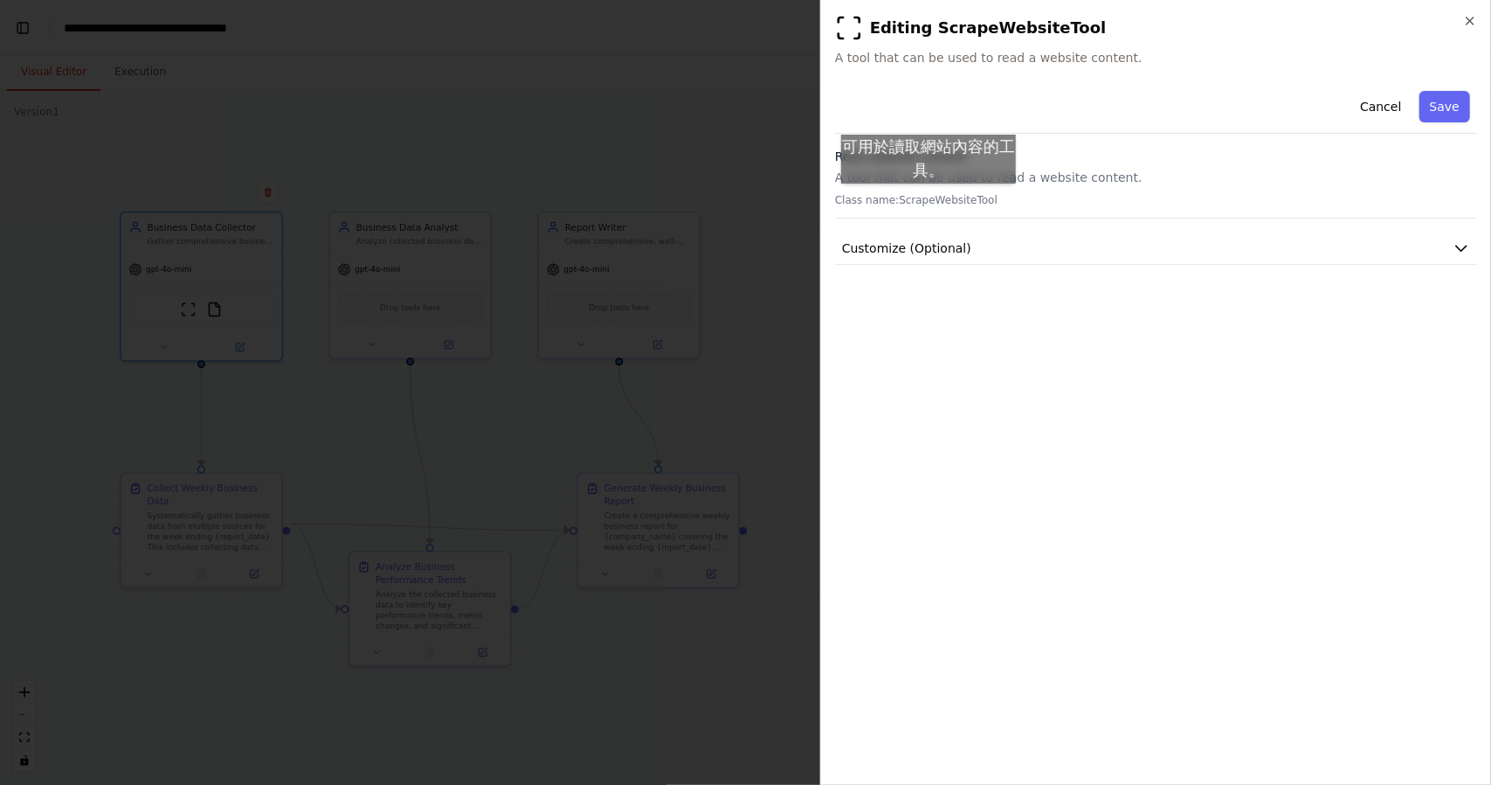
click at [929, 201] on p "Class name: ScrapeWebsiteTool" at bounding box center [1156, 200] width 642 height 14
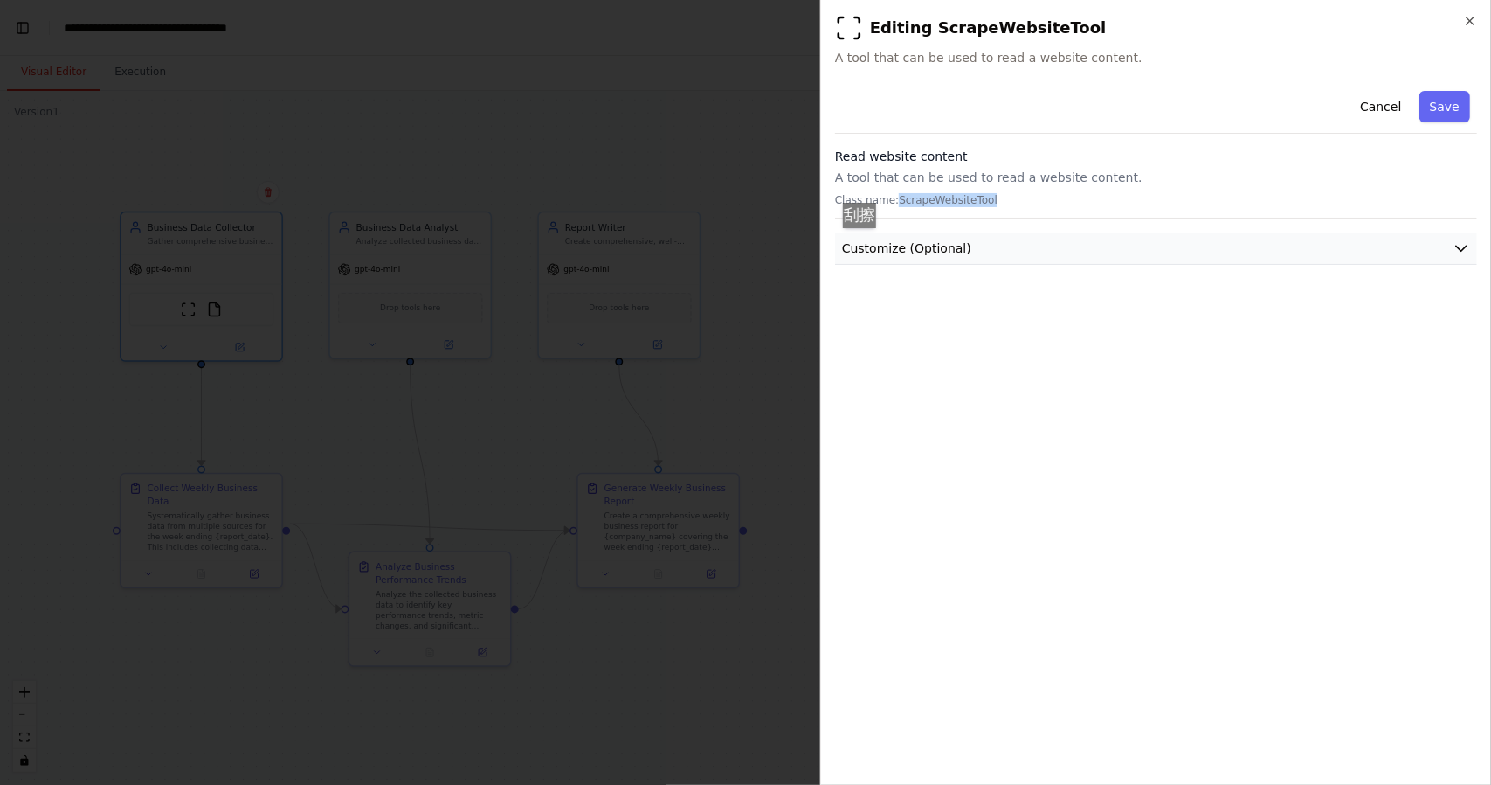
click at [868, 246] on span "Customize (Optional)" at bounding box center [906, 247] width 129 height 17
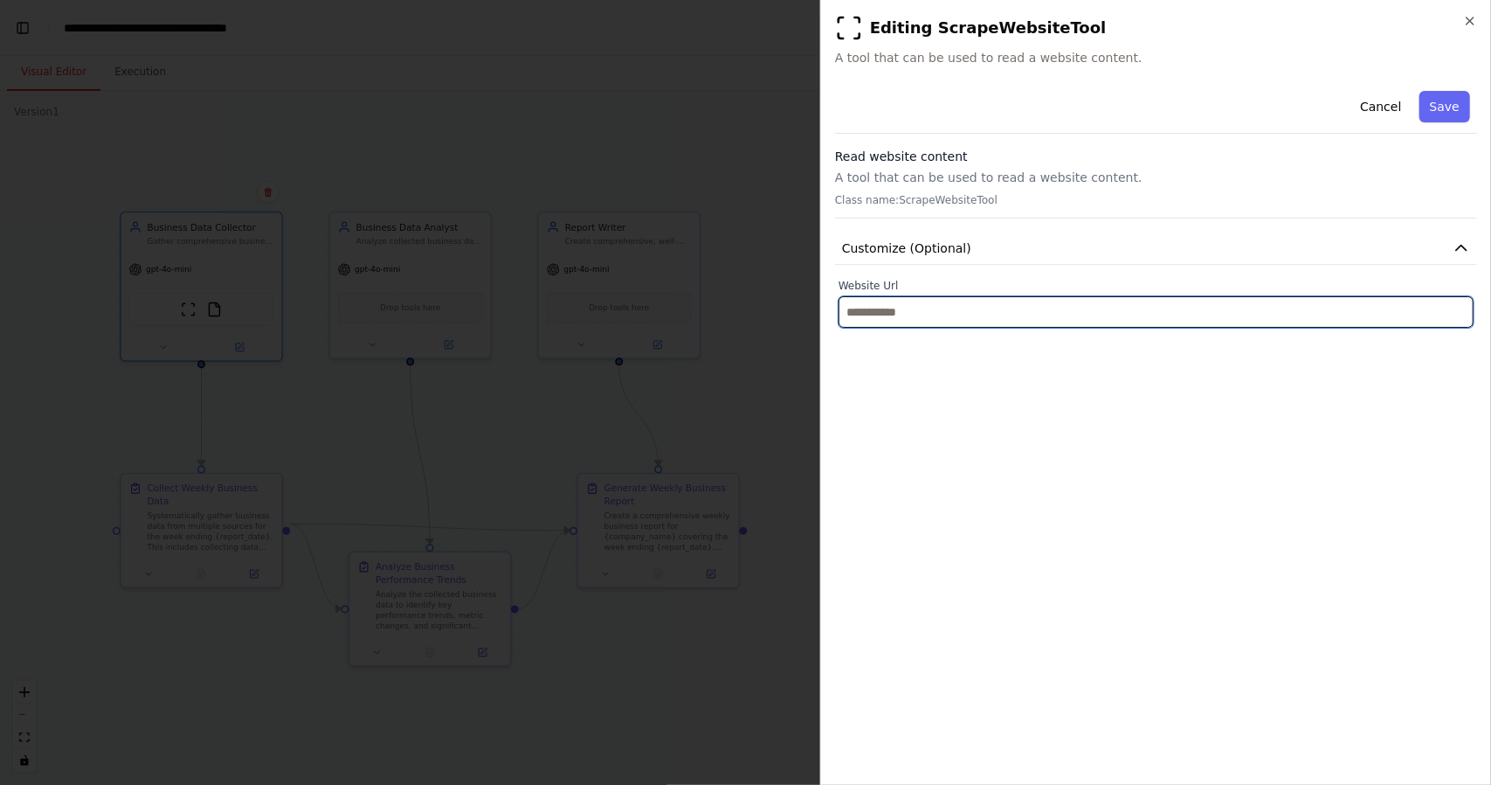
click at [939, 310] on input "text" at bounding box center [1156, 311] width 635 height 31
